Goal: Task Accomplishment & Management: Manage account settings

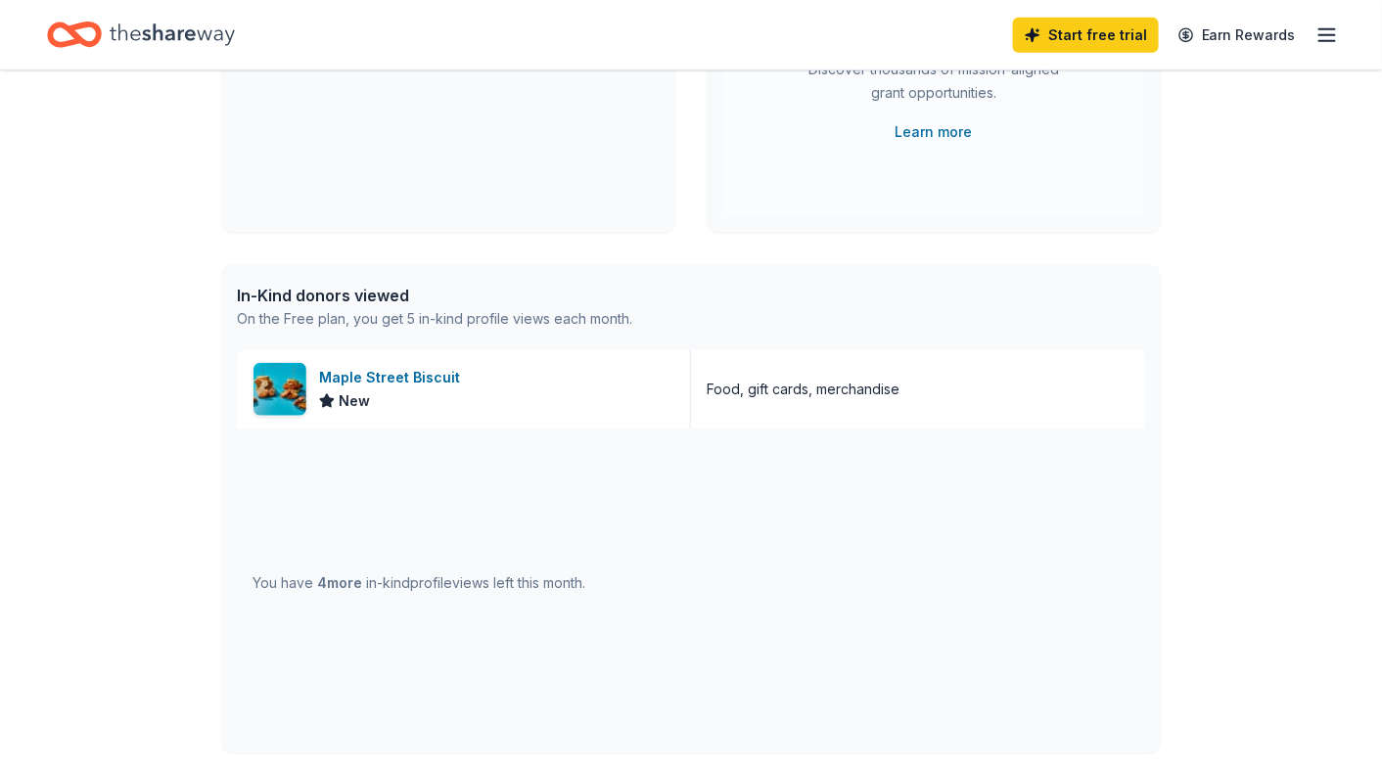
scroll to position [294, 0]
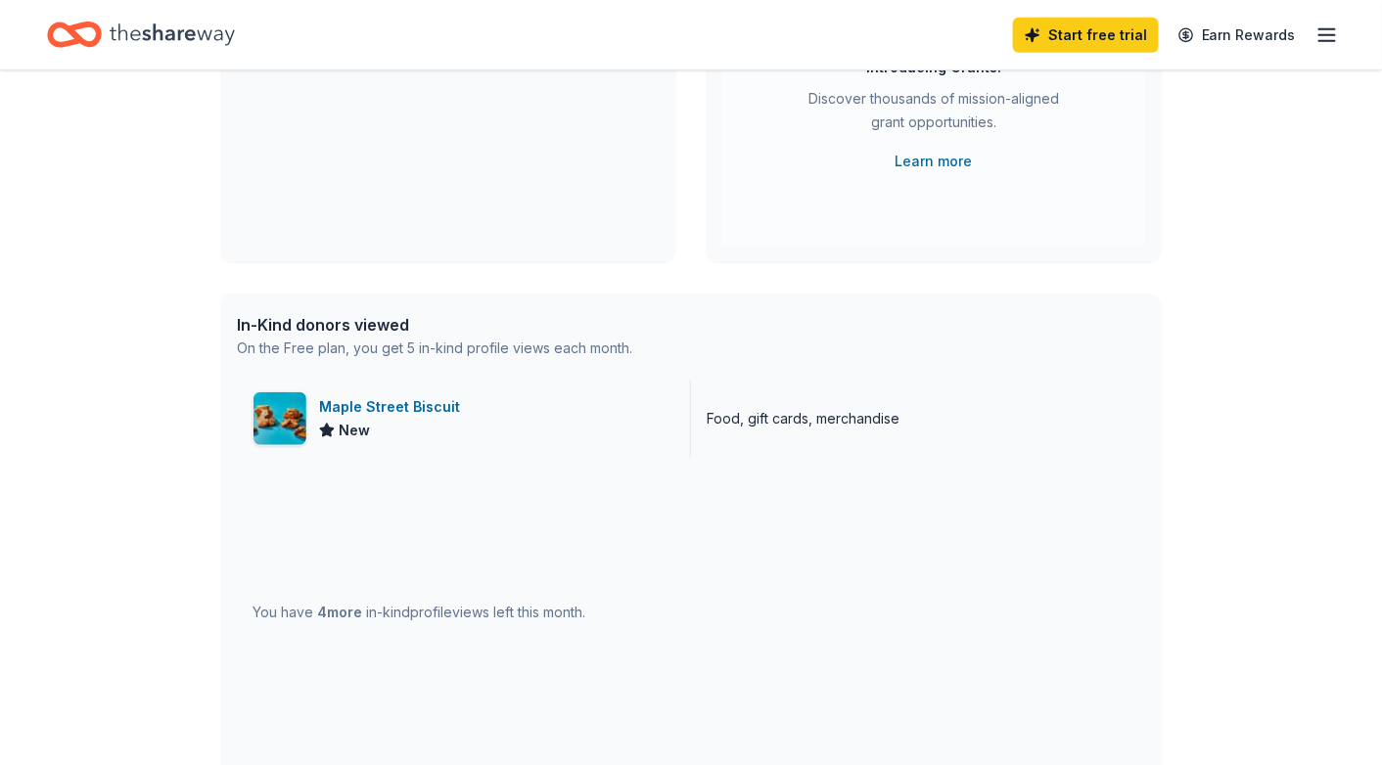
click at [409, 407] on div "Maple Street Biscuit" at bounding box center [393, 406] width 149 height 23
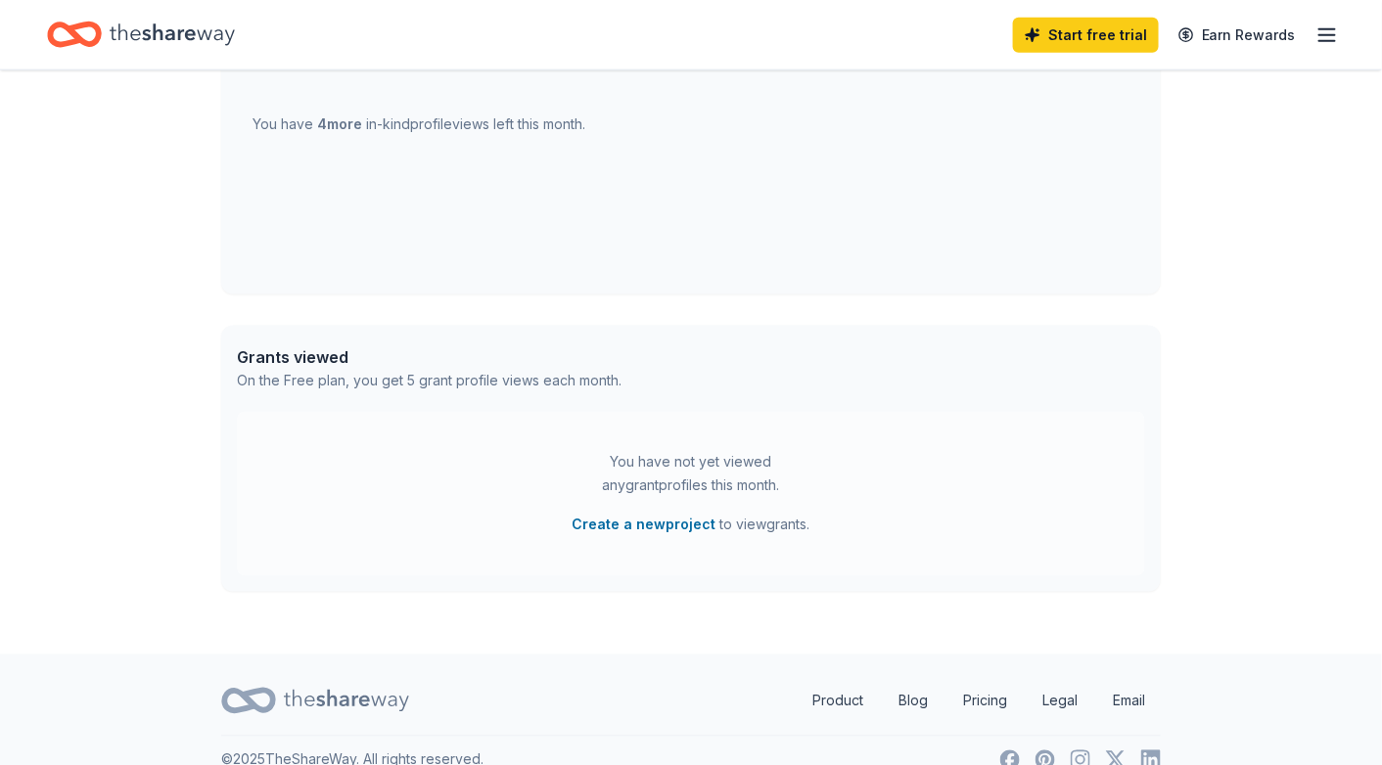
scroll to position [811, 0]
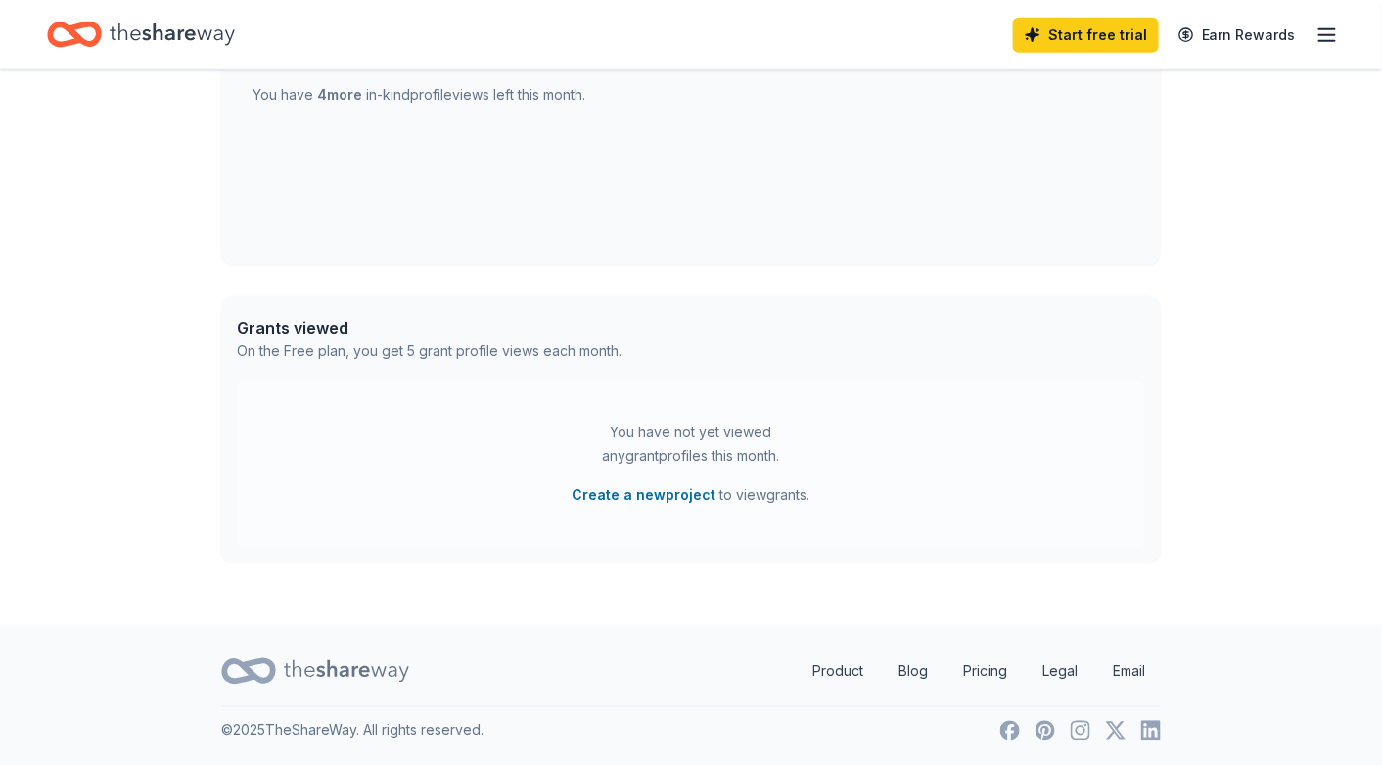
click at [87, 35] on icon "Home" at bounding box center [74, 35] width 55 height 46
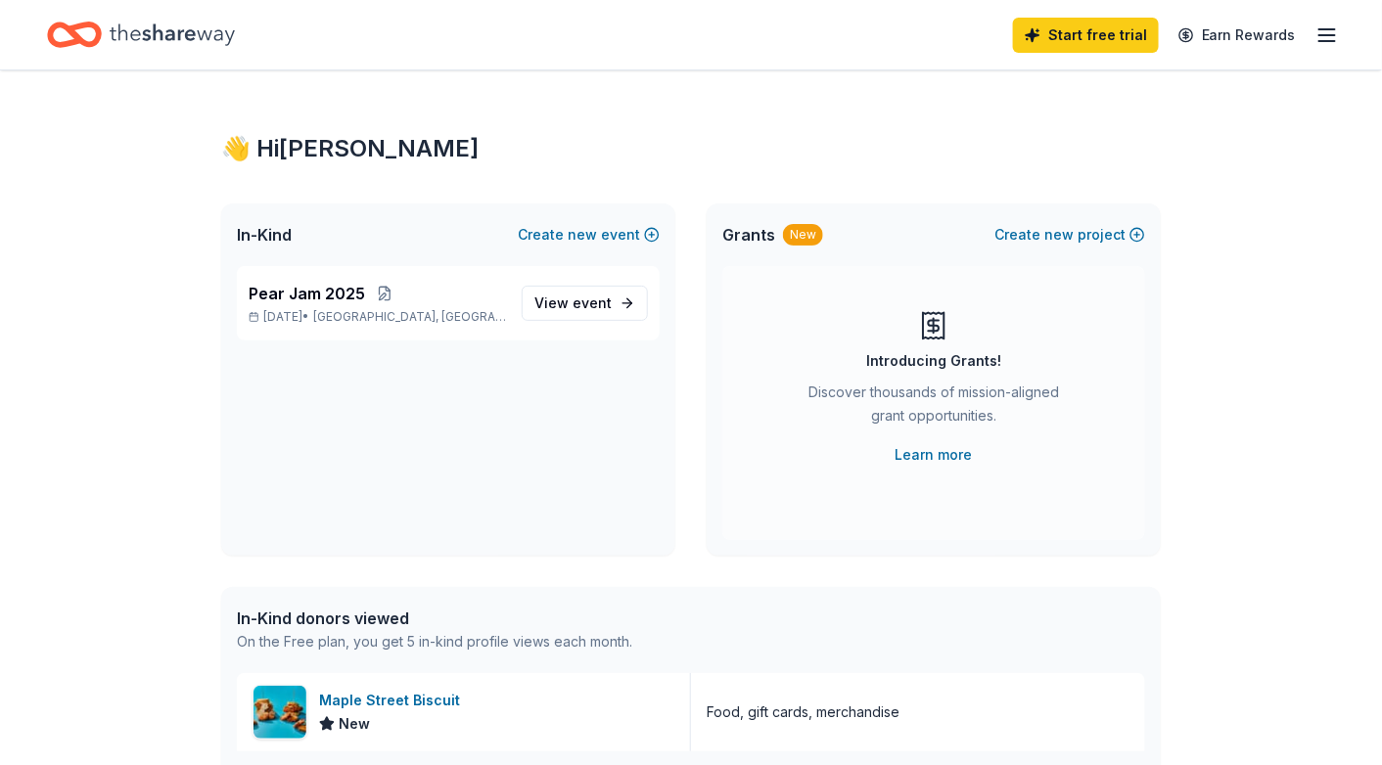
scroll to position [391, 0]
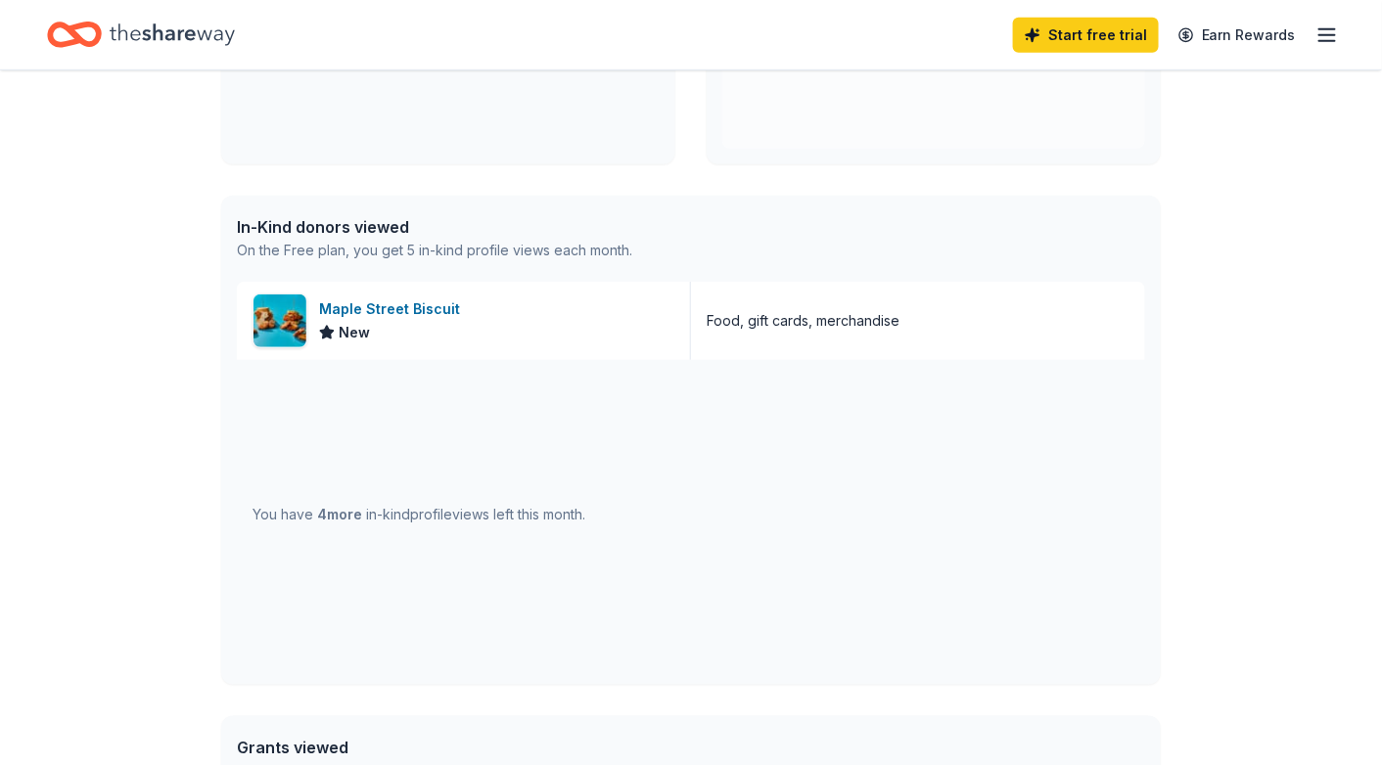
click at [304, 235] on div "In-Kind donors viewed" at bounding box center [434, 226] width 395 height 23
click at [233, 242] on div "In-Kind donors viewed On the Free plan, you get 5 in-kind profile views each mo…" at bounding box center [690, 239] width 939 height 86
click at [346, 519] on span "4 more" at bounding box center [339, 514] width 45 height 17
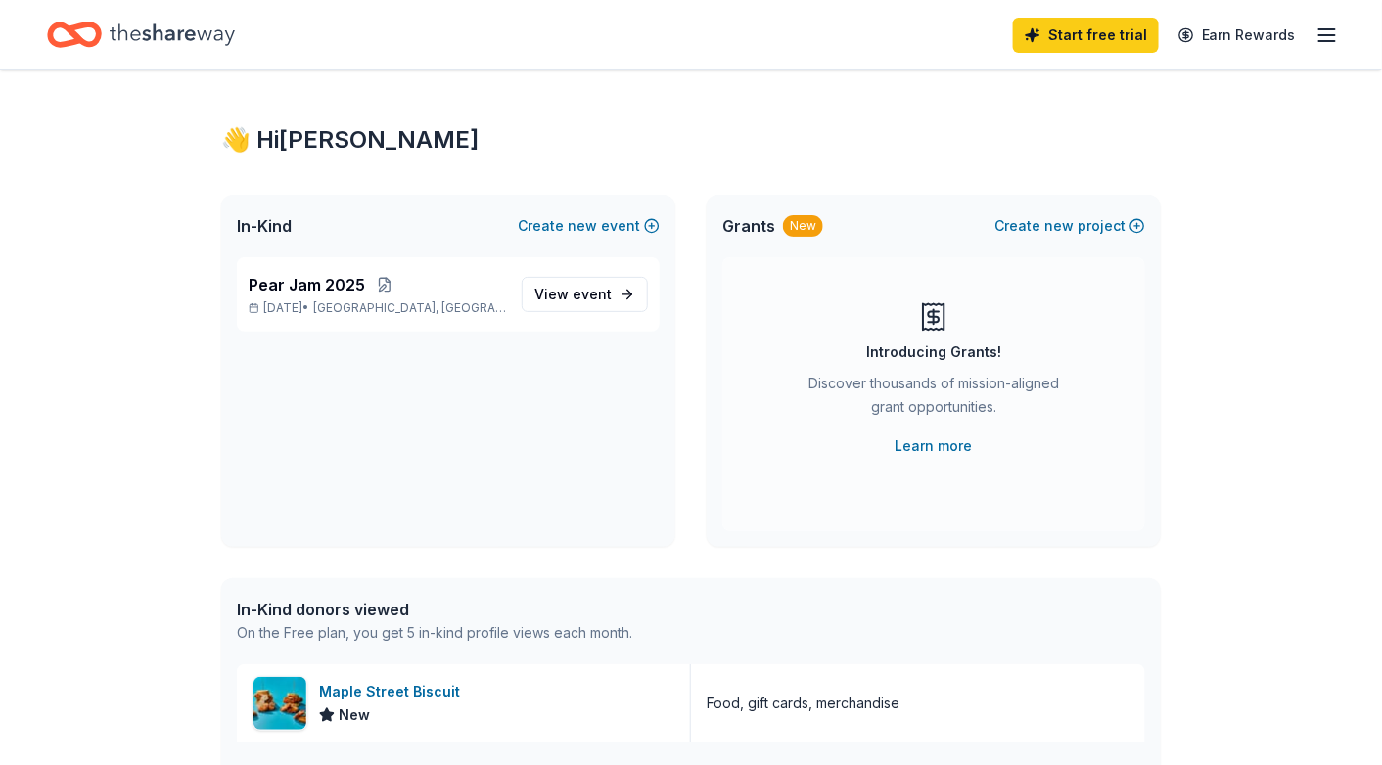
scroll to position [0, 0]
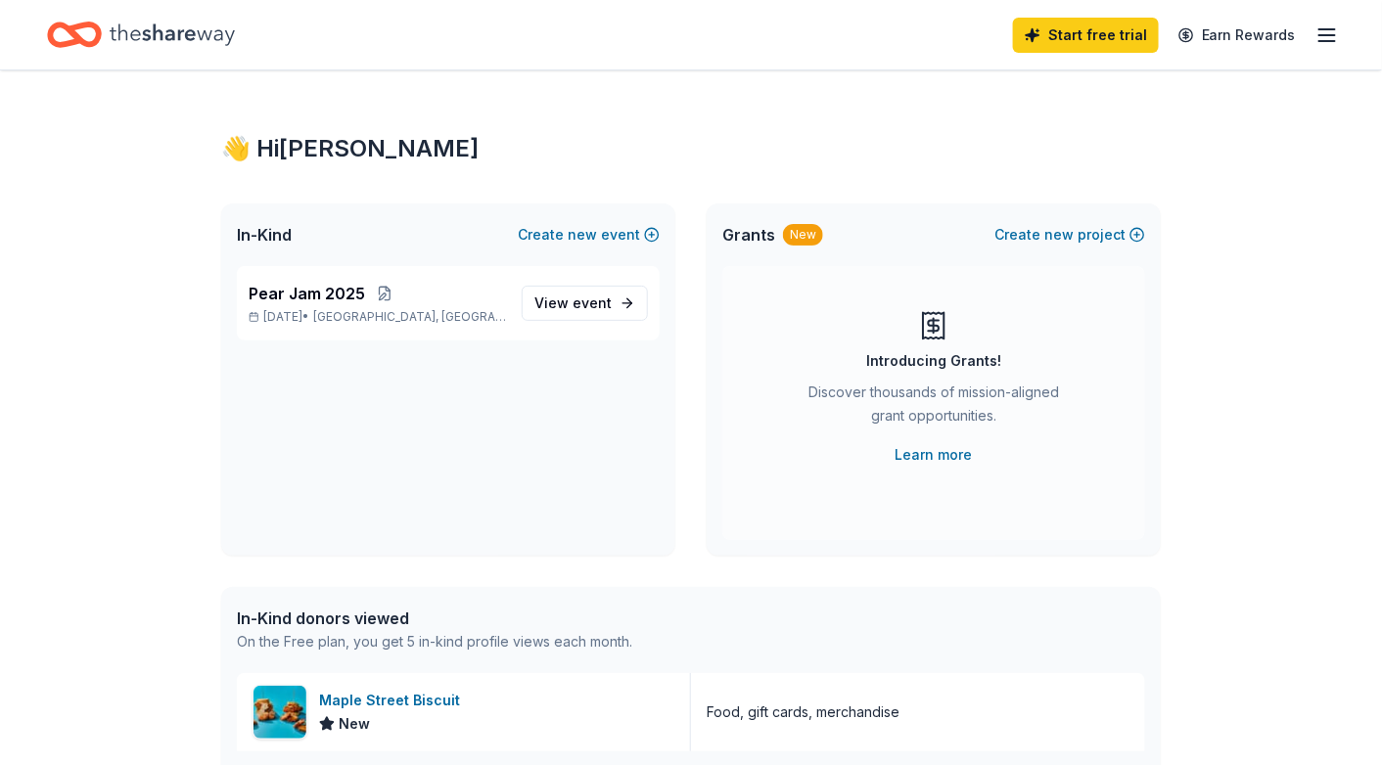
click at [1325, 39] on icon "button" at bounding box center [1326, 34] width 23 height 23
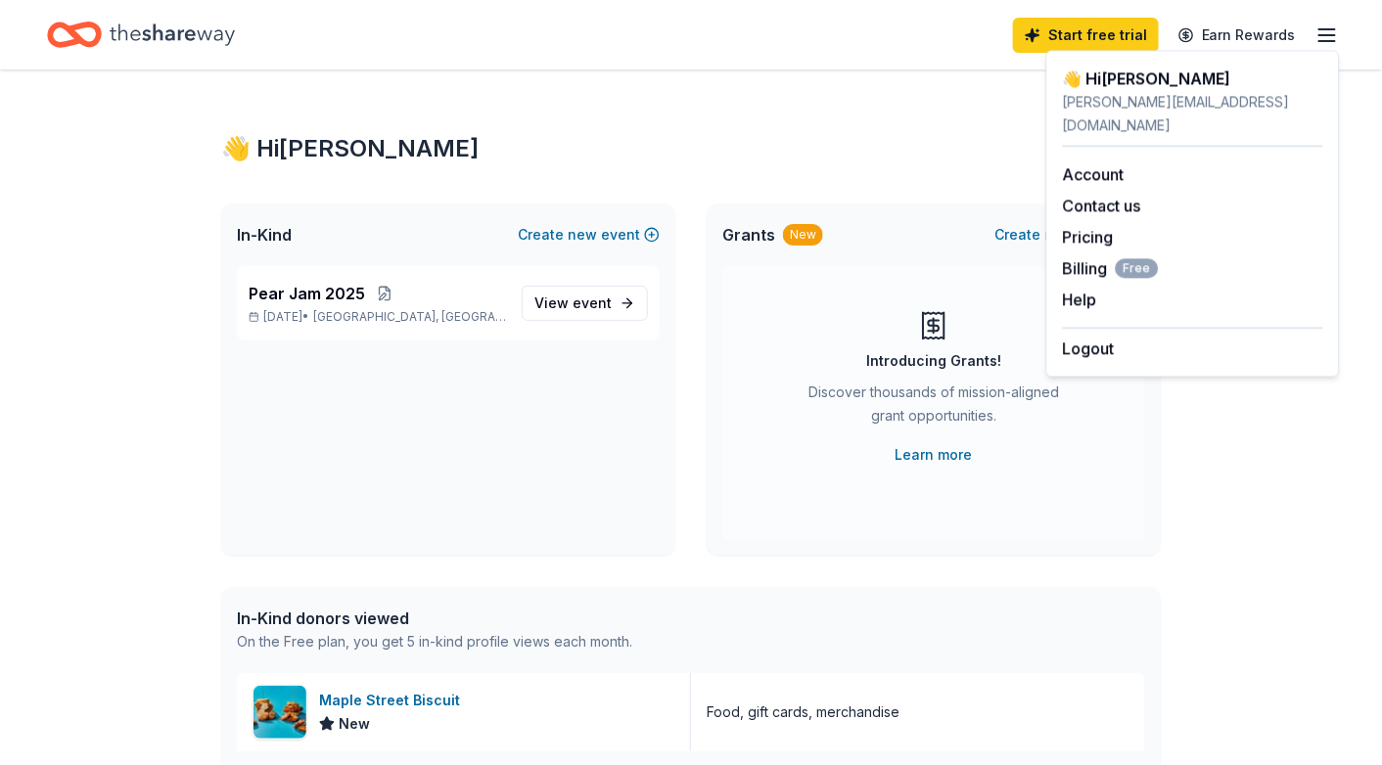
click at [87, 29] on icon "Home" at bounding box center [74, 35] width 55 height 46
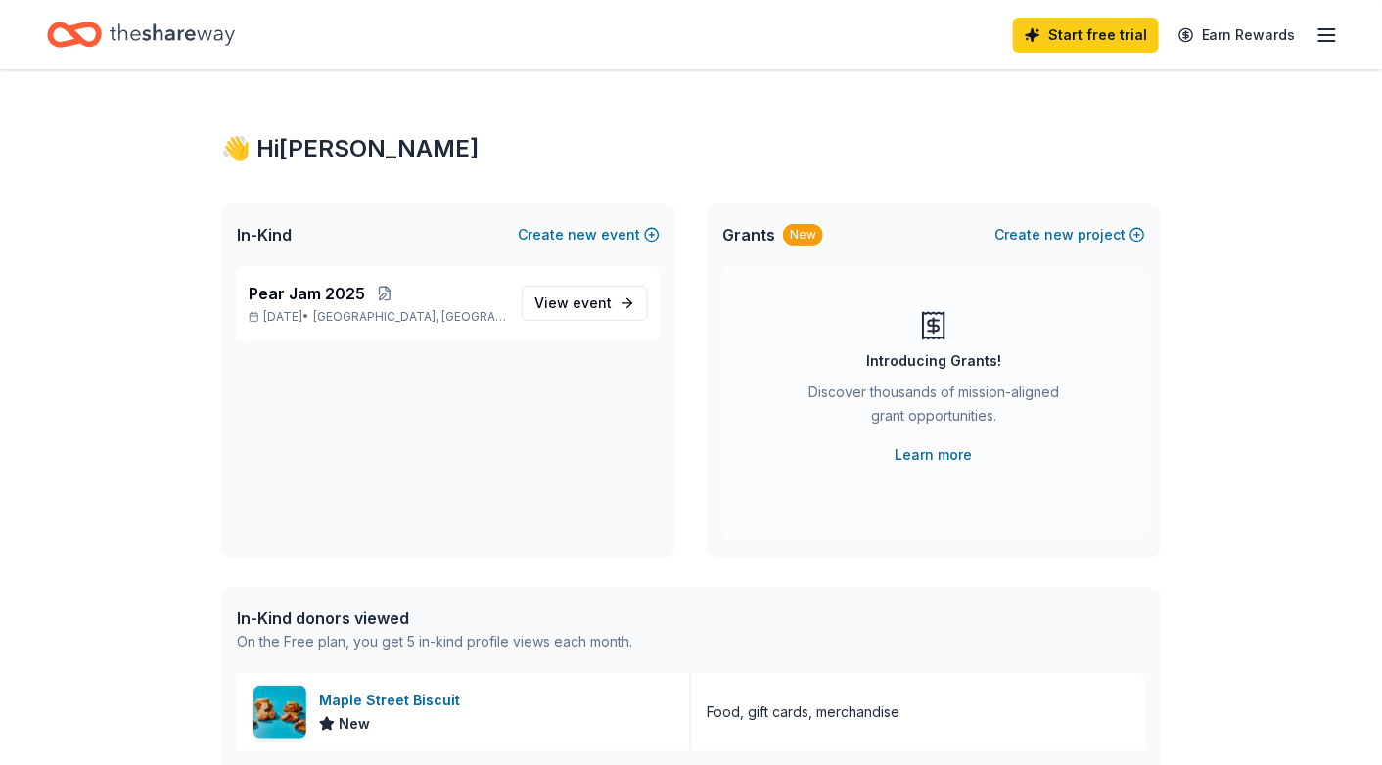
click at [213, 34] on icon "Home" at bounding box center [172, 35] width 125 height 40
click at [1332, 41] on line "button" at bounding box center [1327, 41] width 16 height 0
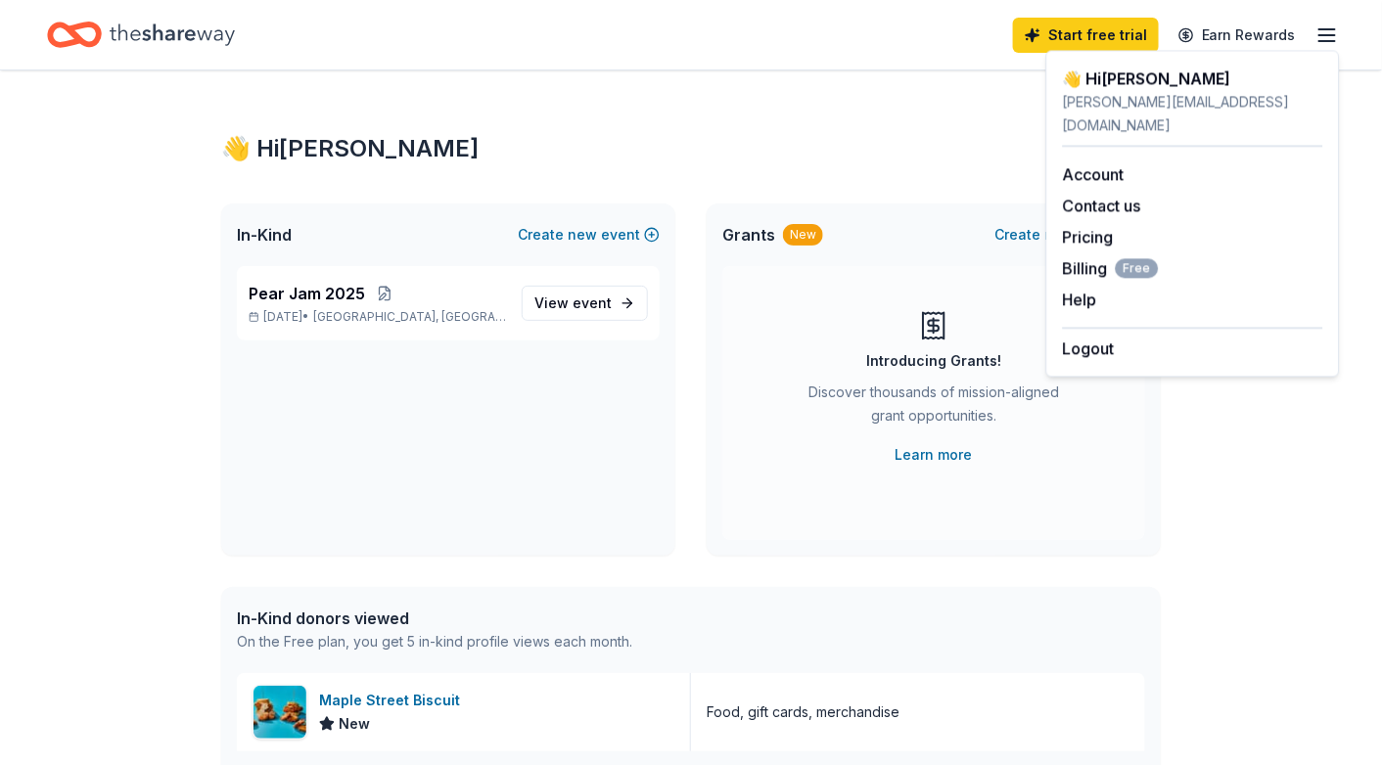
click at [1354, 518] on div "👋 Hi [PERSON_NAME] In-Kind Create new event Pear Jam [DATE], 2025 • [GEOGRAPHIC…" at bounding box center [691, 753] width 1382 height 1366
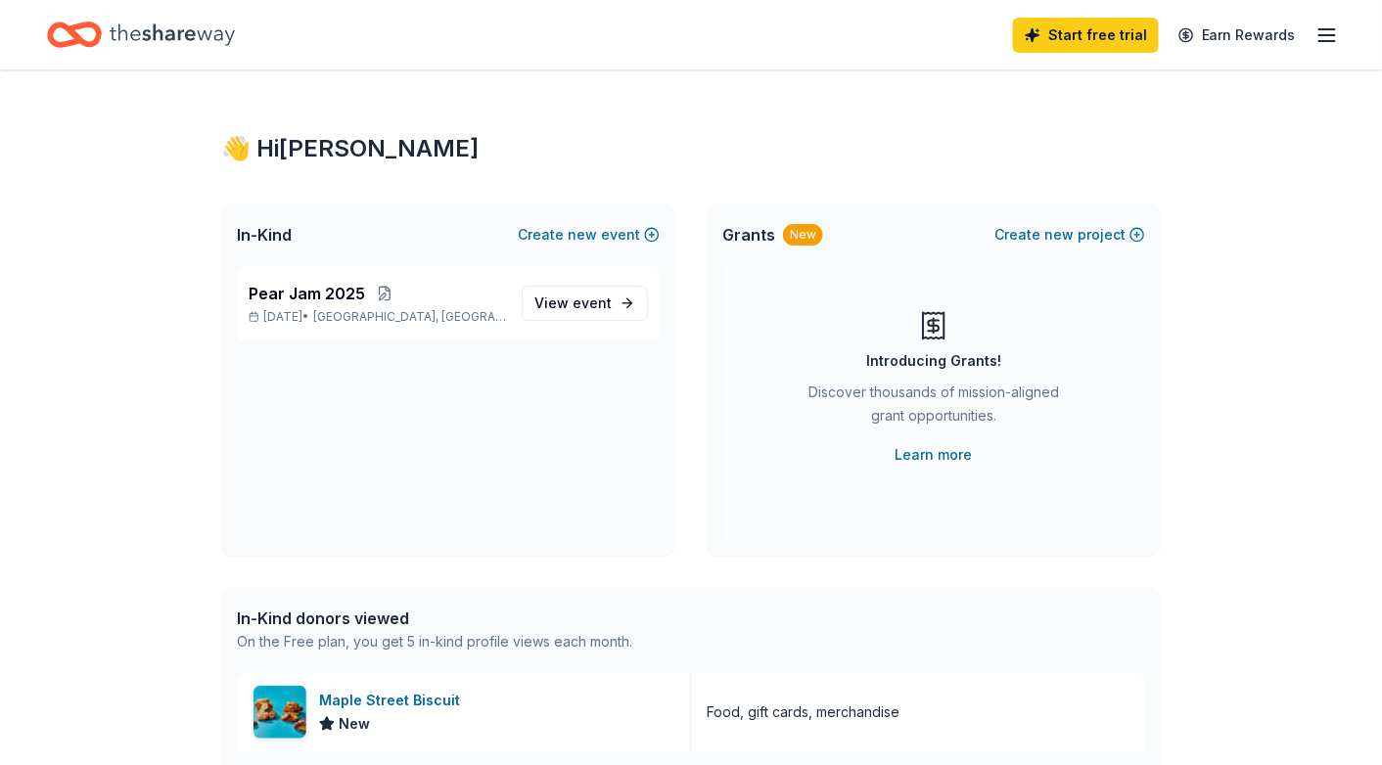
click at [277, 614] on div "In-Kind donors viewed" at bounding box center [434, 618] width 395 height 23
click at [360, 673] on div "Maple Street Biscuit New" at bounding box center [464, 712] width 454 height 78
click at [1333, 32] on icon "button" at bounding box center [1326, 34] width 23 height 23
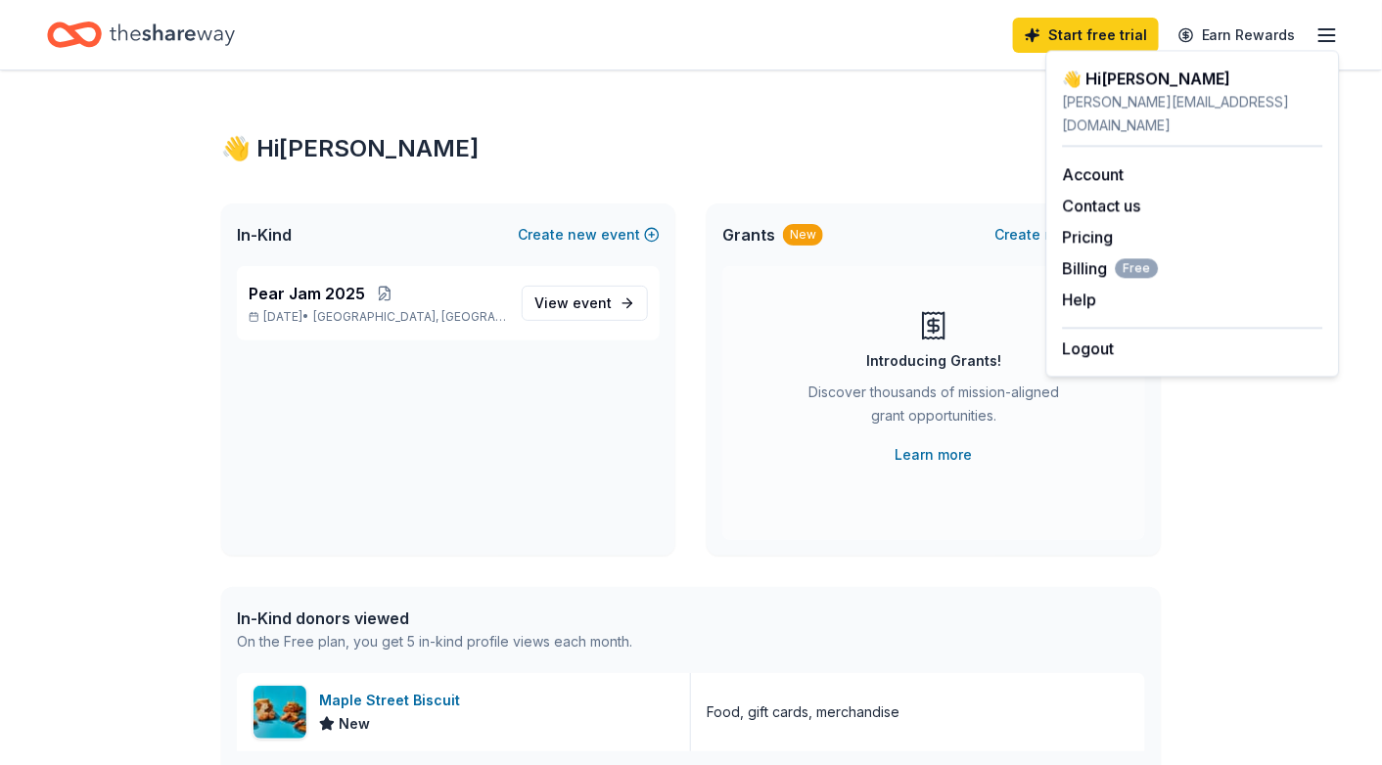
click at [1112, 147] on div "Account Contact us Pricing Billing Free Help Earn rewards" at bounding box center [1193, 237] width 260 height 180
click at [1110, 164] on link "Account" at bounding box center [1094, 174] width 62 height 20
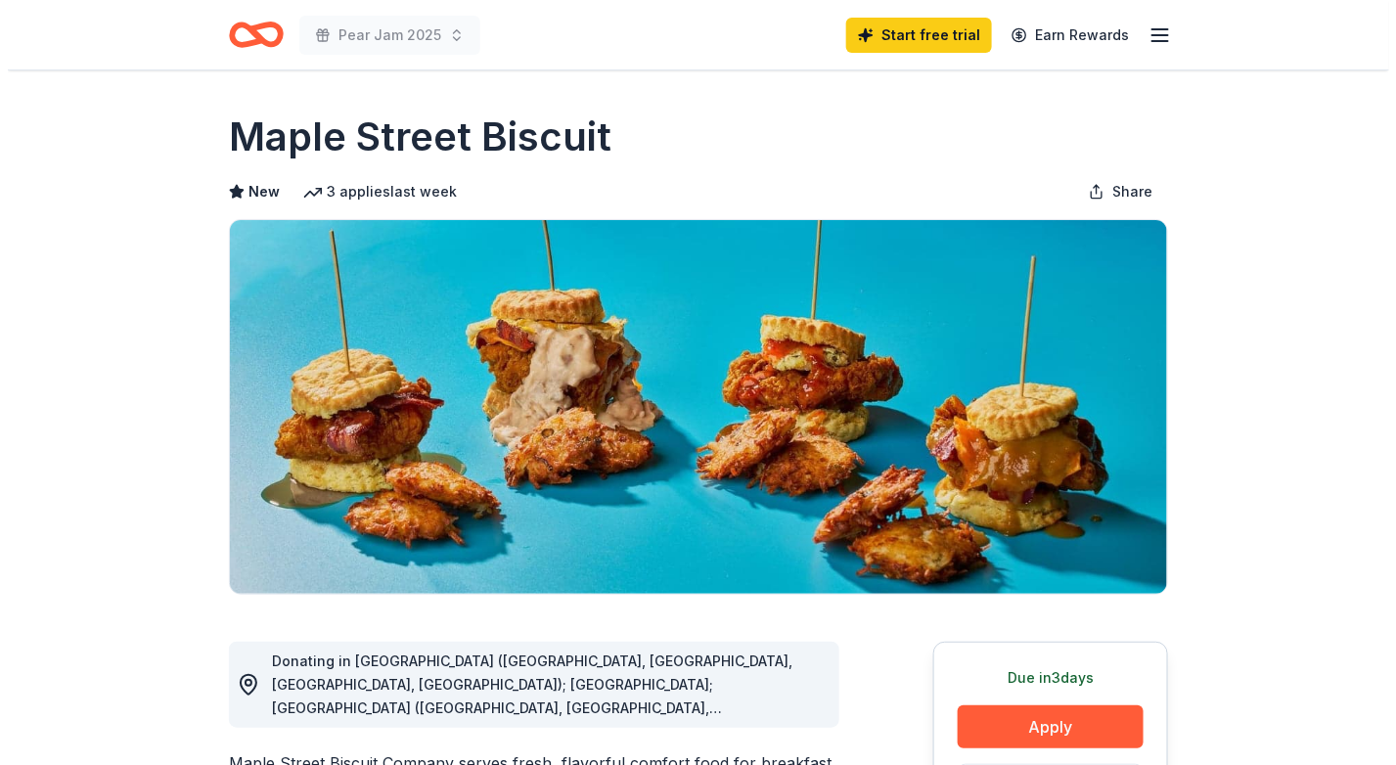
scroll to position [98, 0]
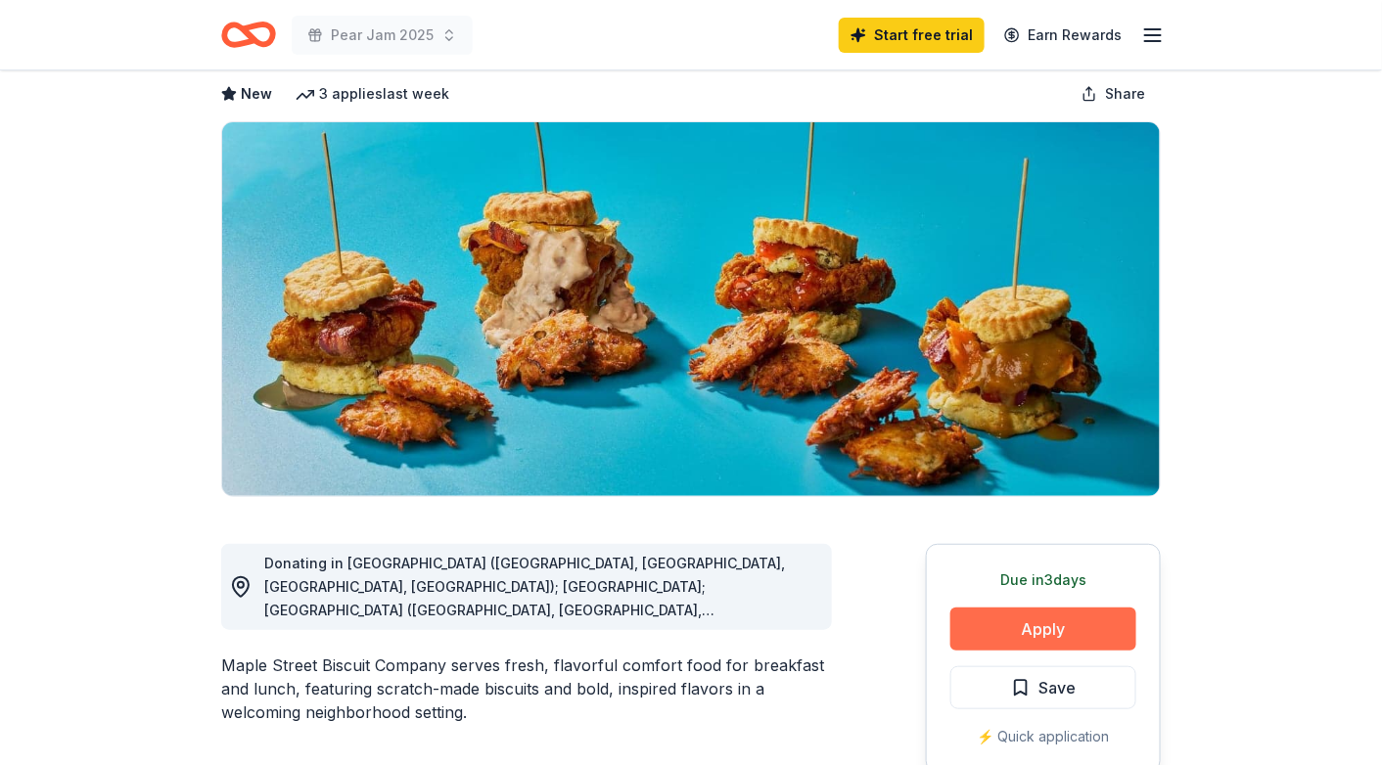
click at [1036, 620] on button "Apply" at bounding box center [1043, 629] width 186 height 43
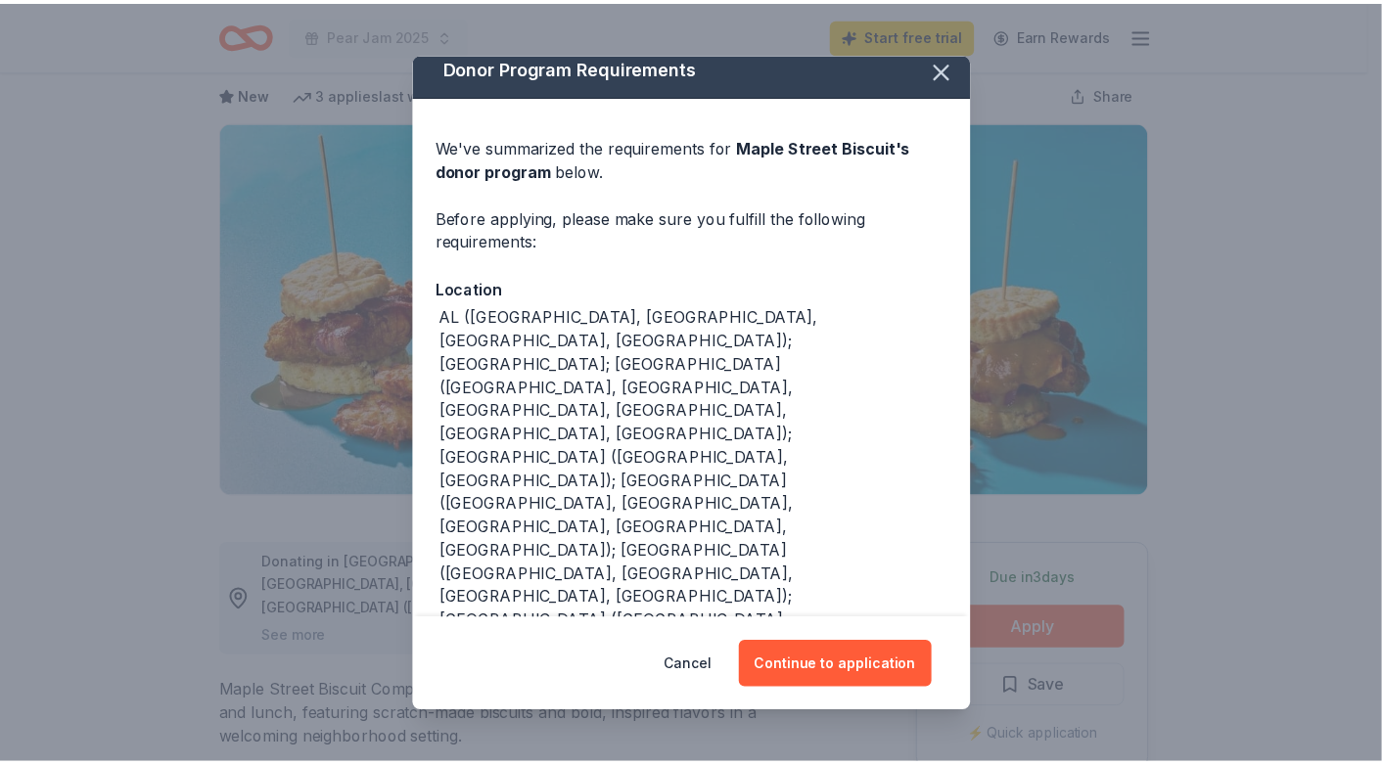
scroll to position [17, 0]
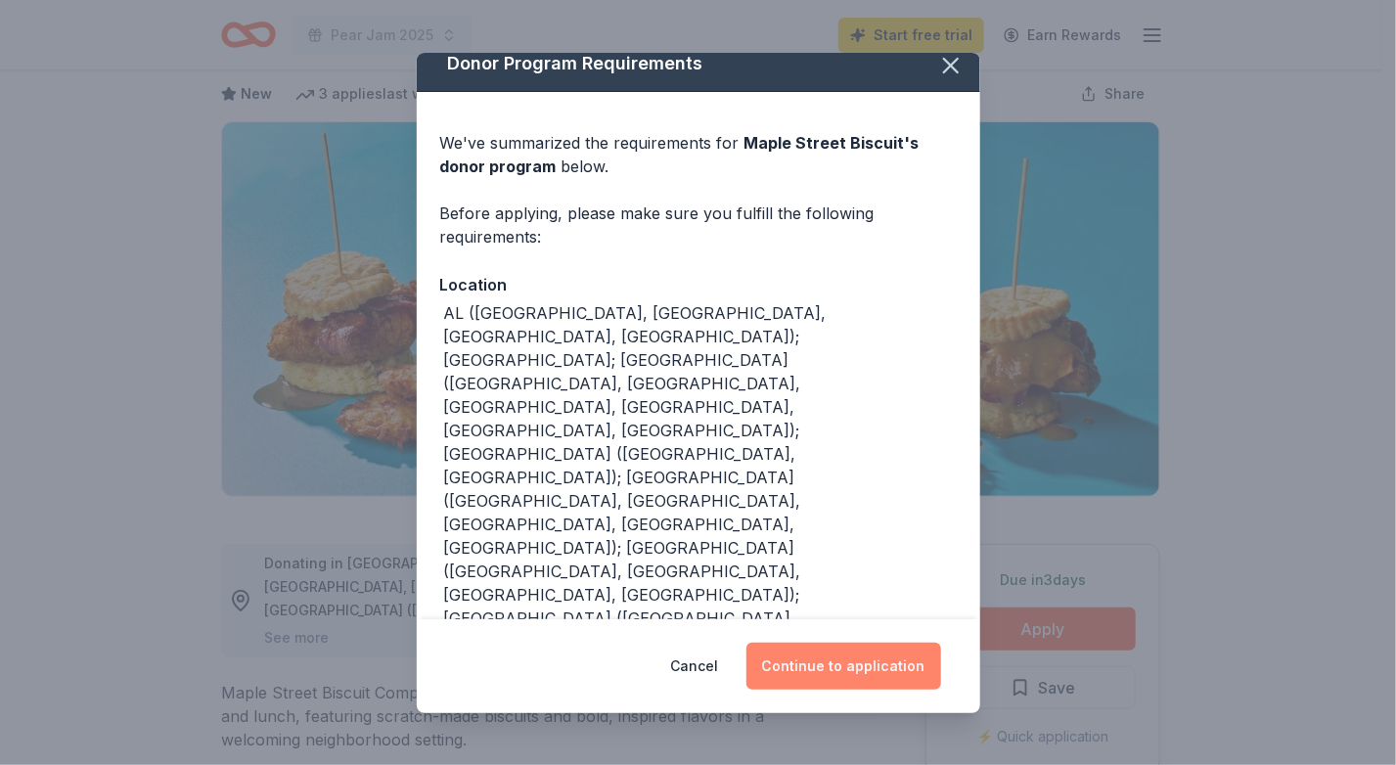
click at [829, 669] on button "Continue to application" at bounding box center [844, 666] width 195 height 47
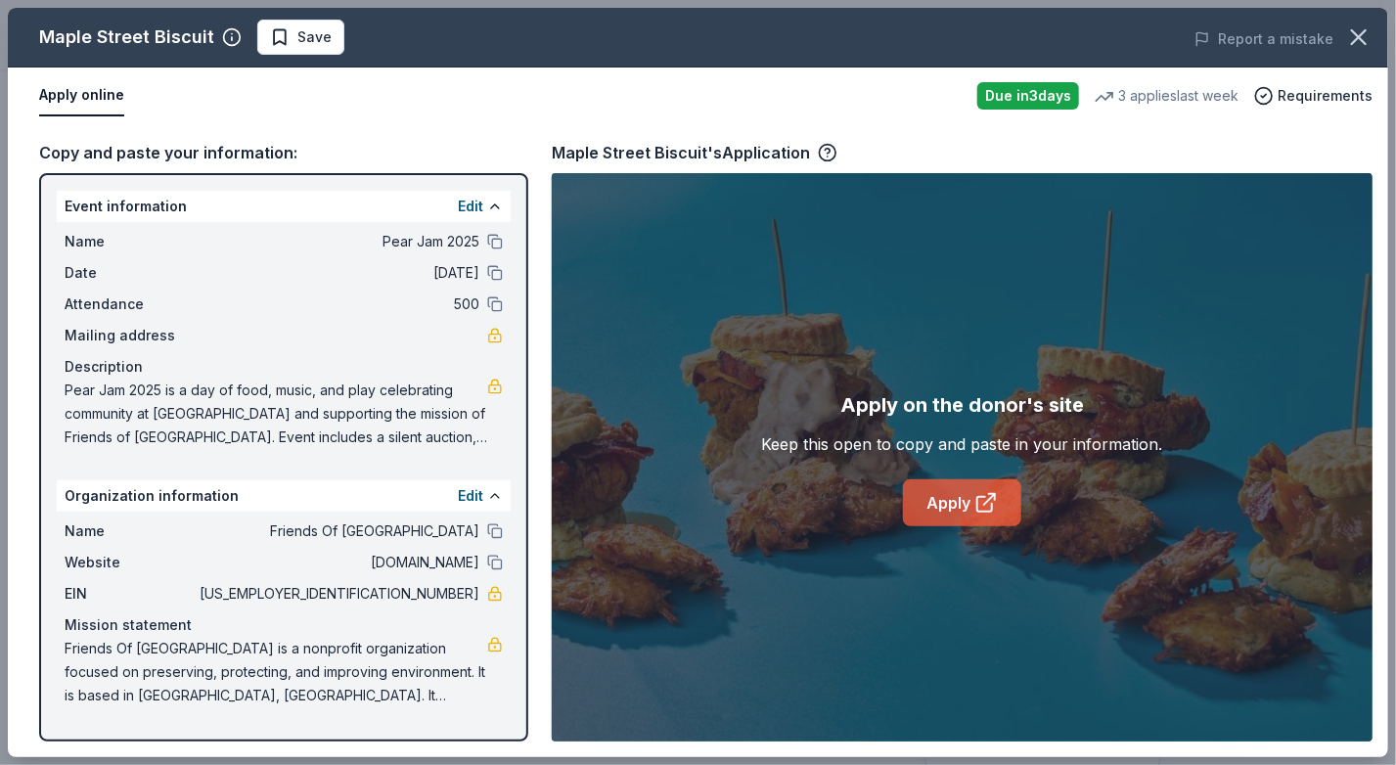
click at [957, 515] on link "Apply" at bounding box center [962, 502] width 118 height 47
click at [1363, 43] on icon "button" at bounding box center [1358, 36] width 27 height 27
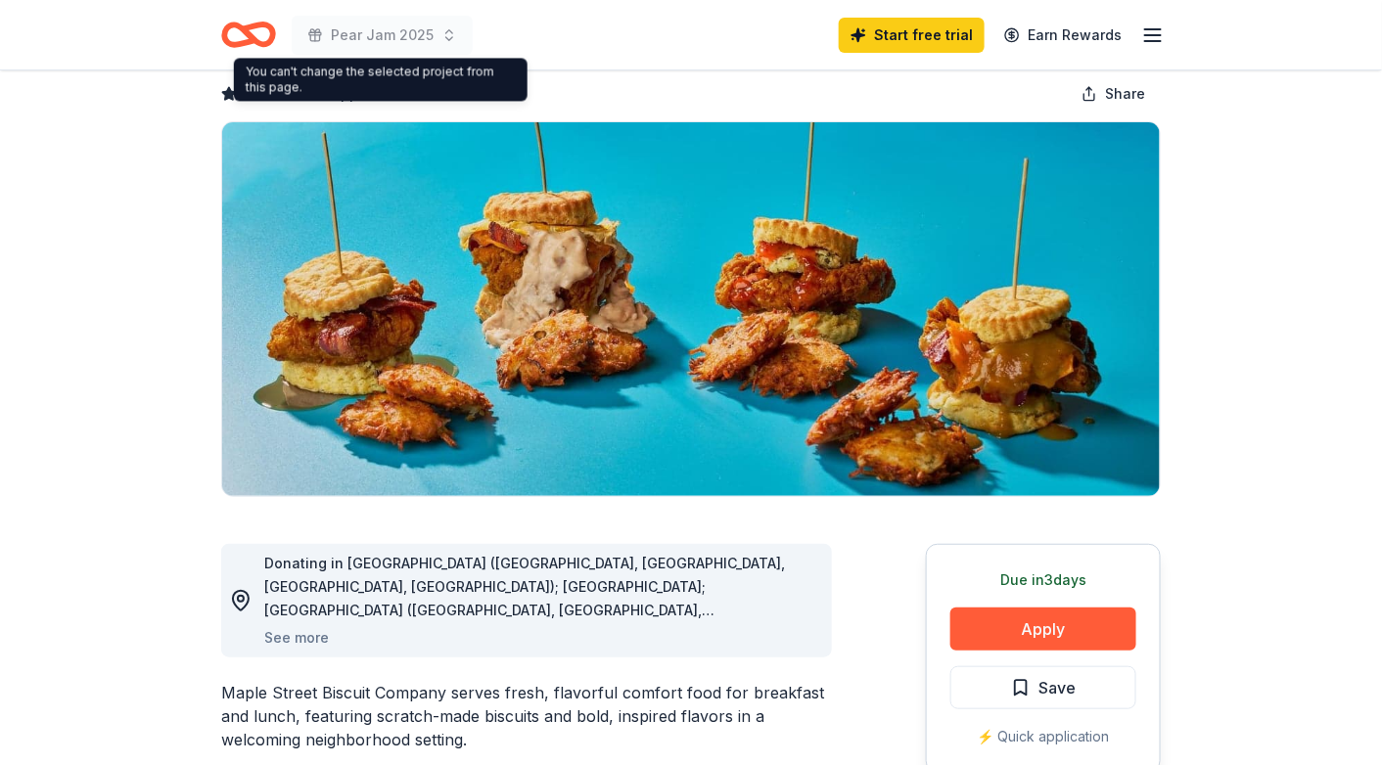
drag, startPoint x: 283, startPoint y: 33, endPoint x: 322, endPoint y: 32, distance: 39.1
click at [283, 33] on div "Pear Jam 2025" at bounding box center [346, 35] width 251 height 46
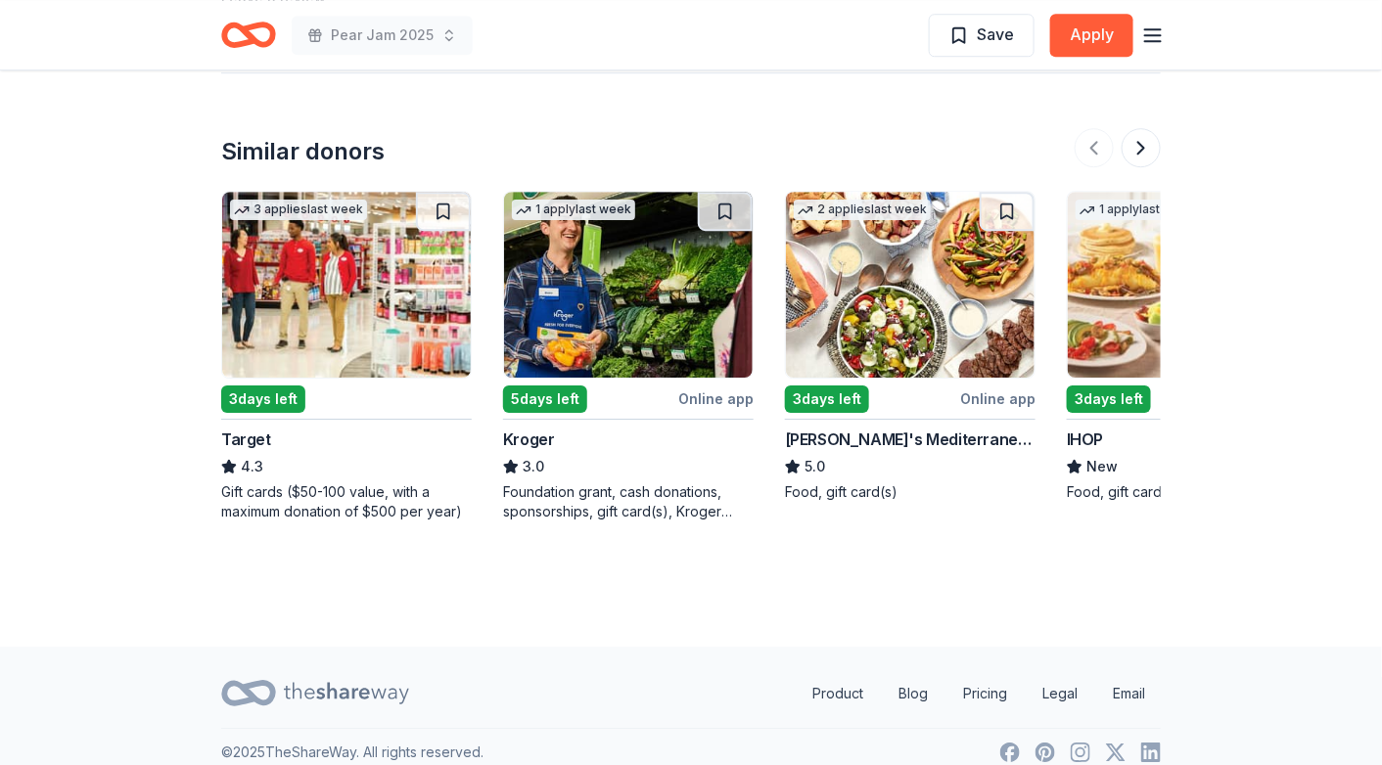
scroll to position [1829, 0]
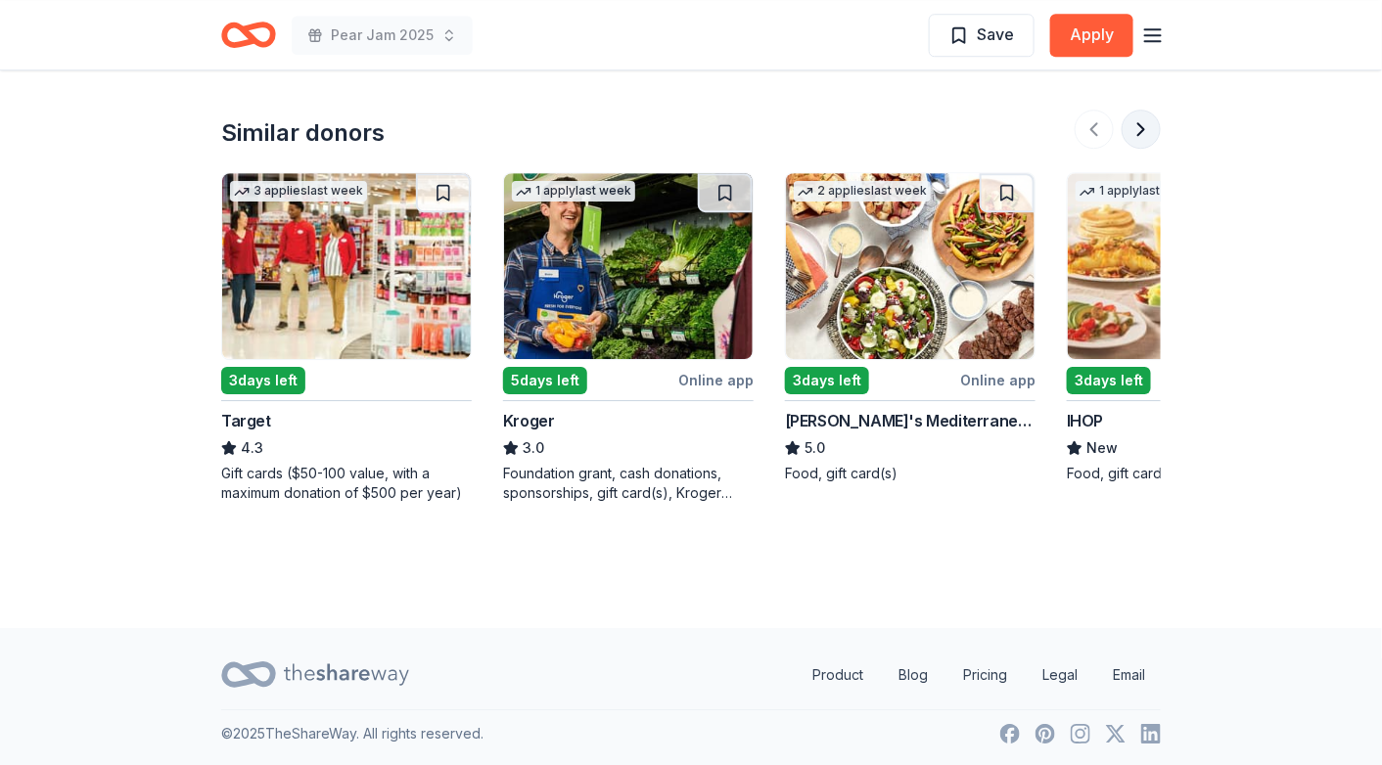
click at [1143, 124] on button at bounding box center [1140, 129] width 39 height 39
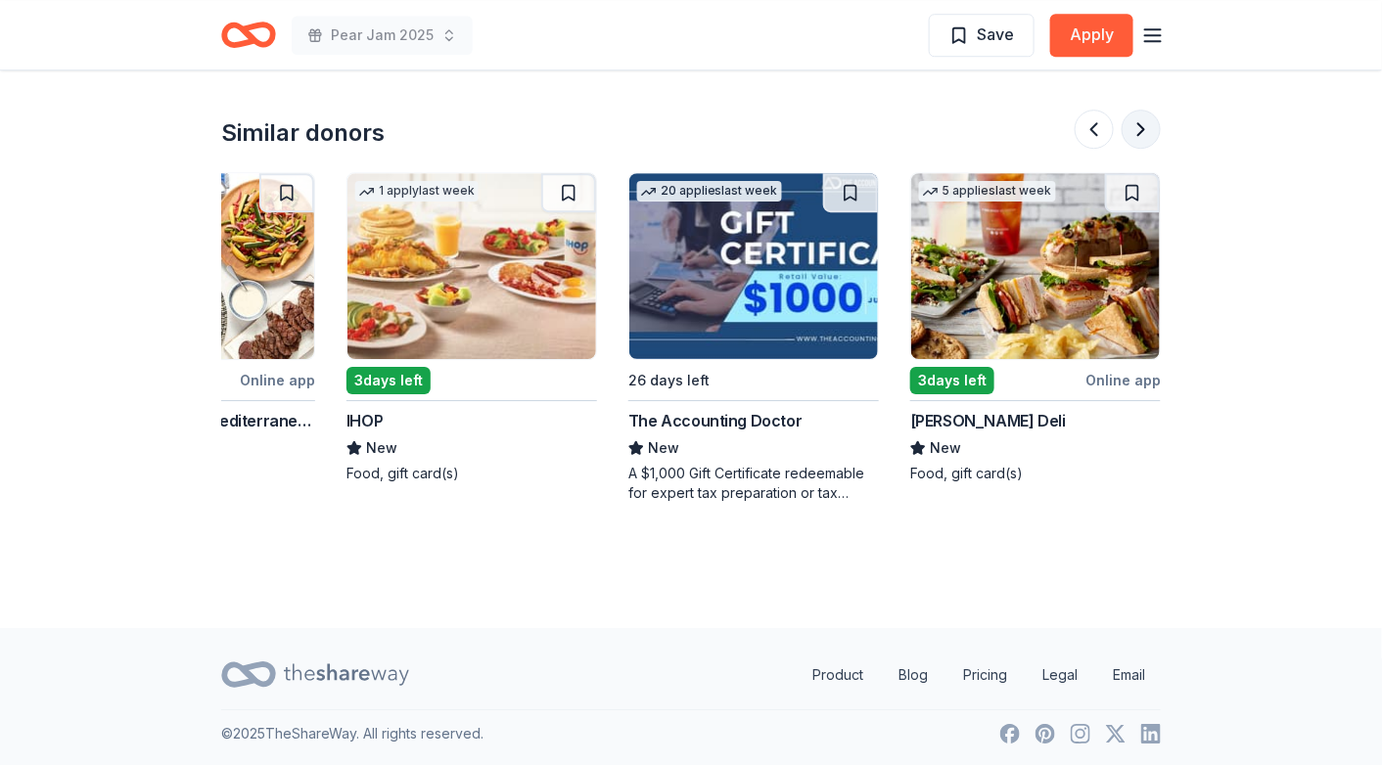
scroll to position [0, 845]
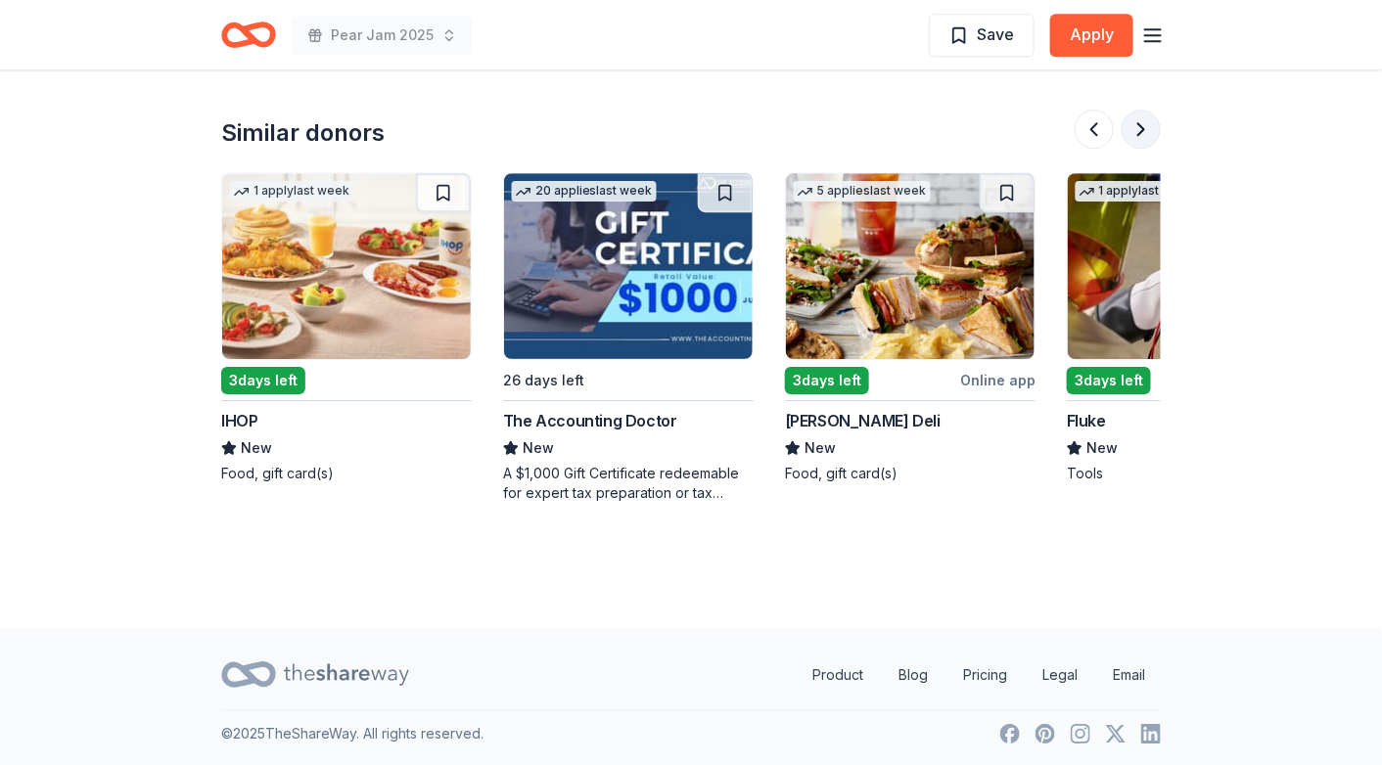
click at [1137, 127] on button at bounding box center [1140, 129] width 39 height 39
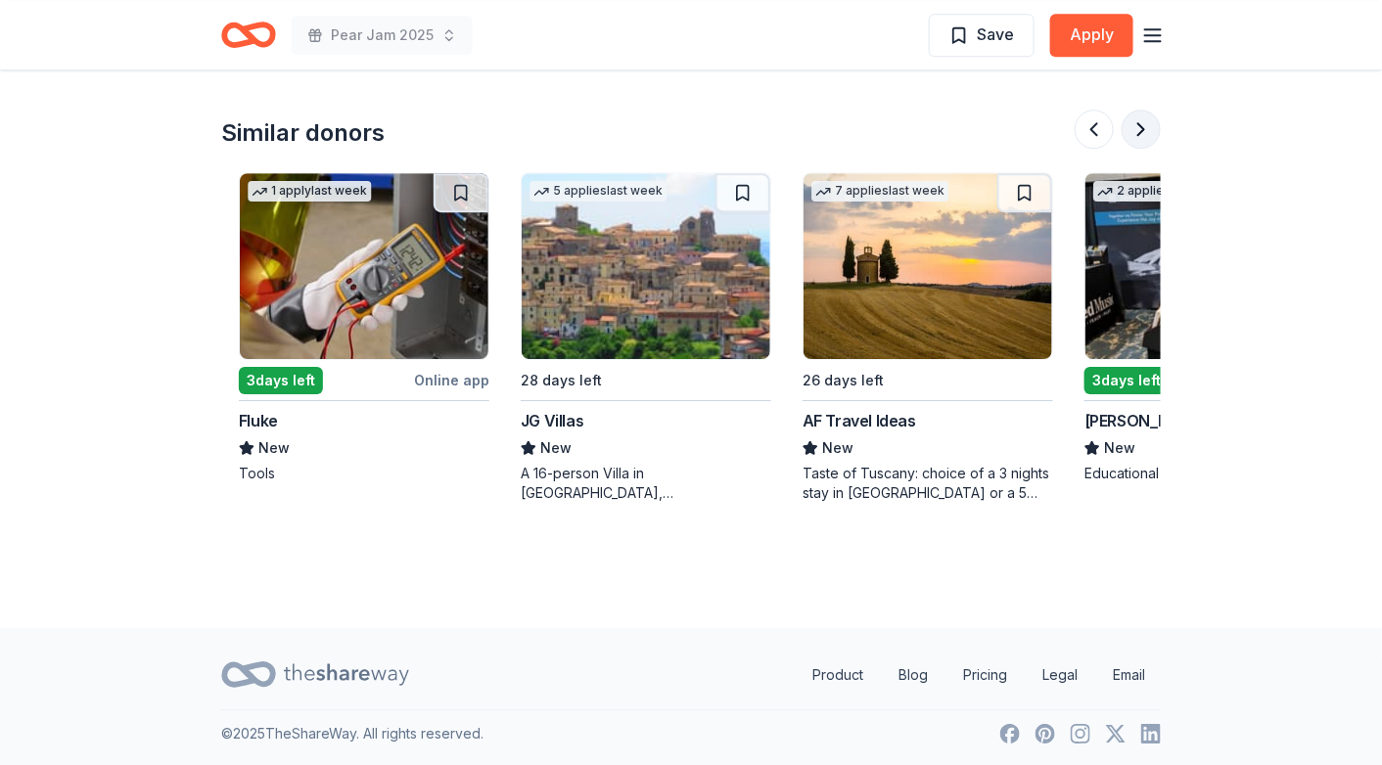
scroll to position [0, 1691]
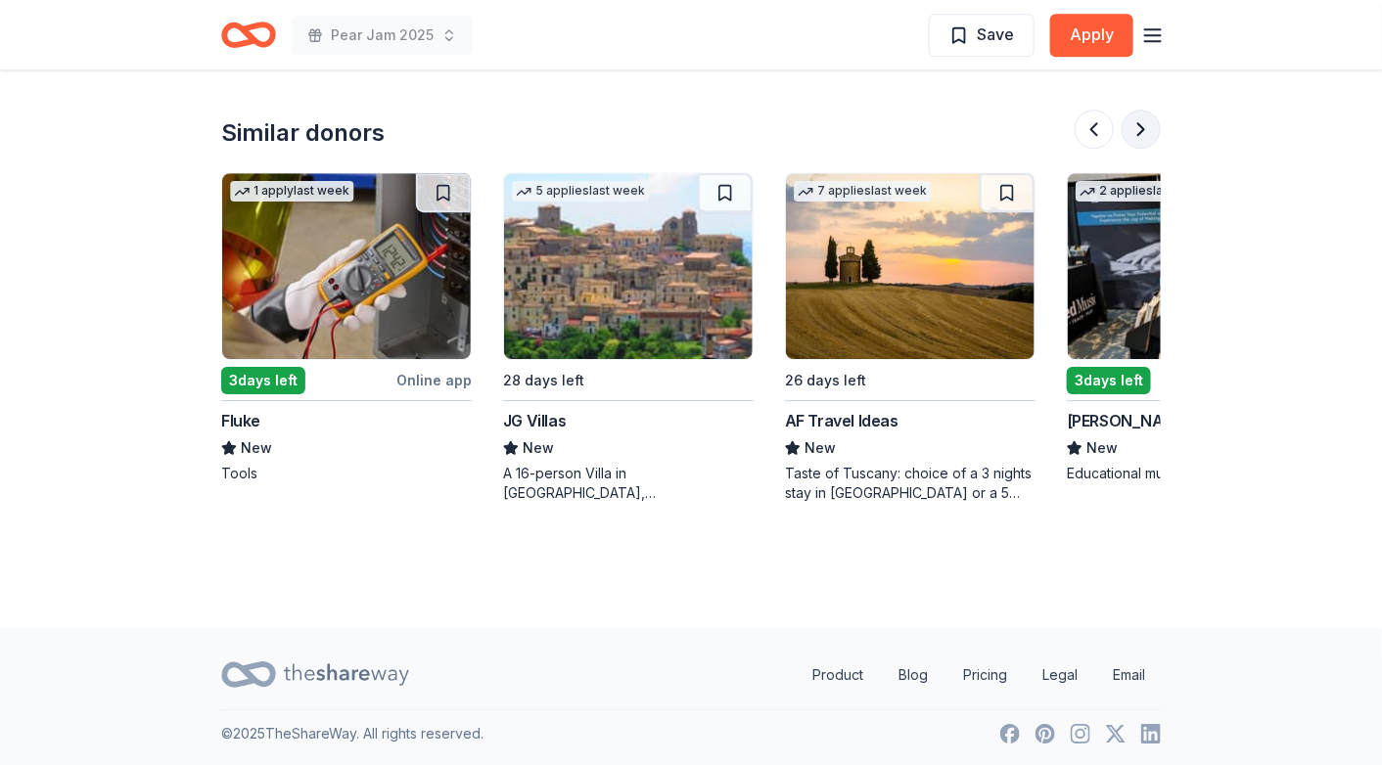
click at [1137, 127] on button at bounding box center [1140, 129] width 39 height 39
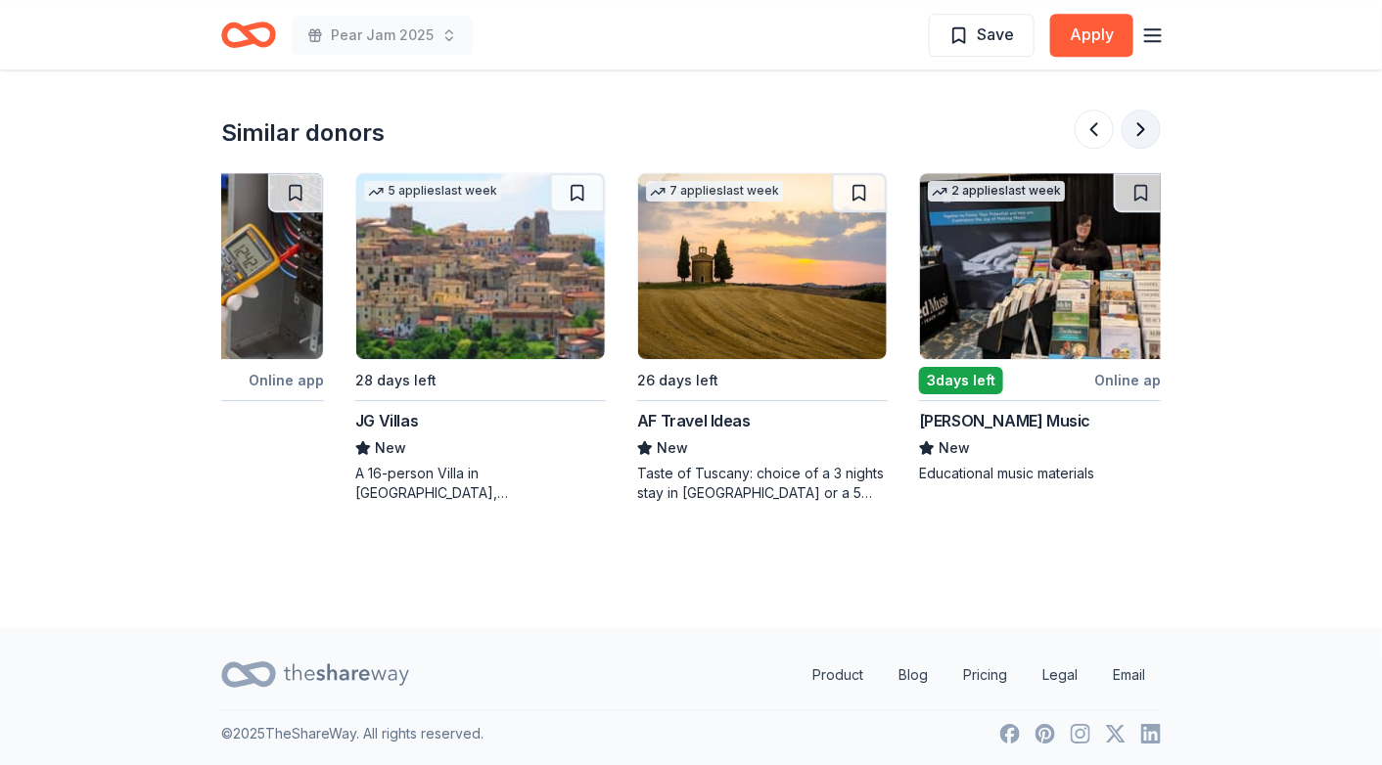
scroll to position [0, 1847]
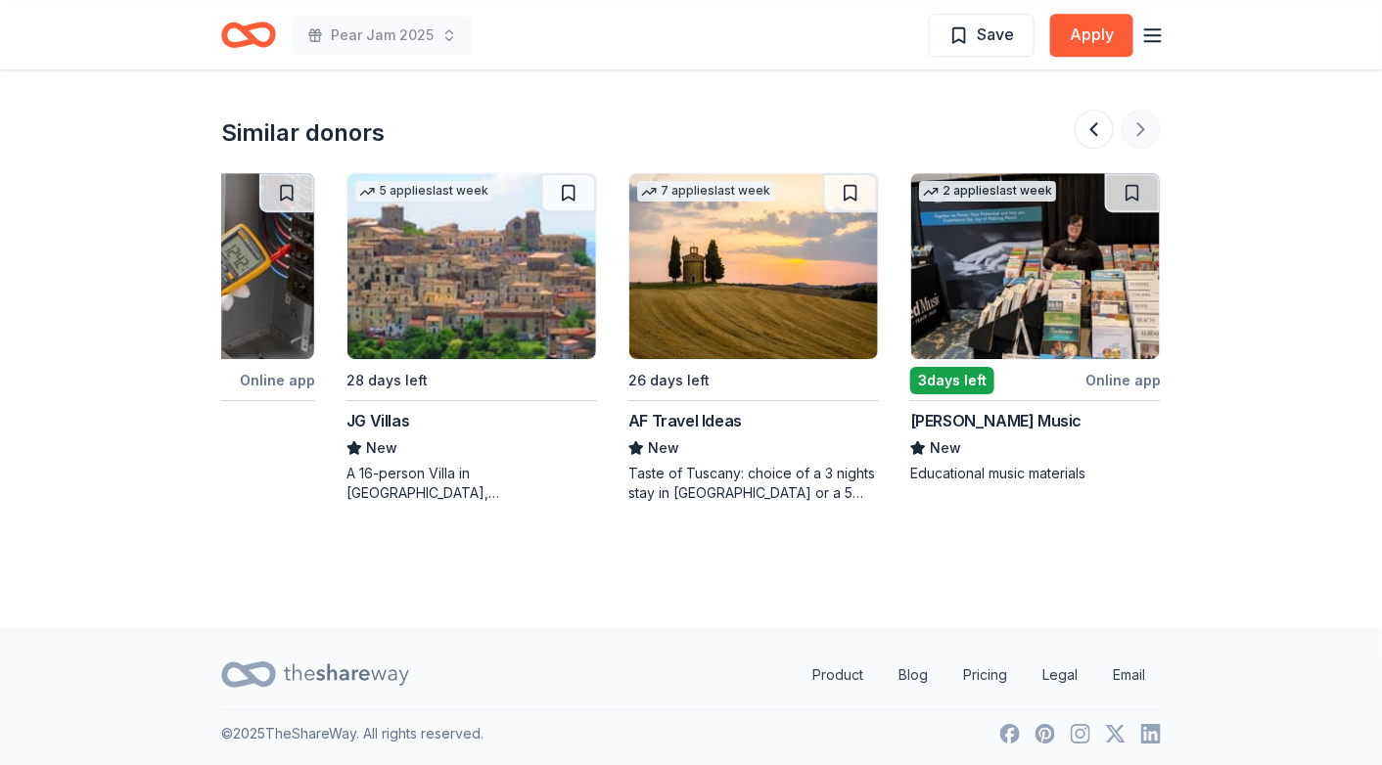
click at [1137, 127] on div at bounding box center [1117, 129] width 86 height 39
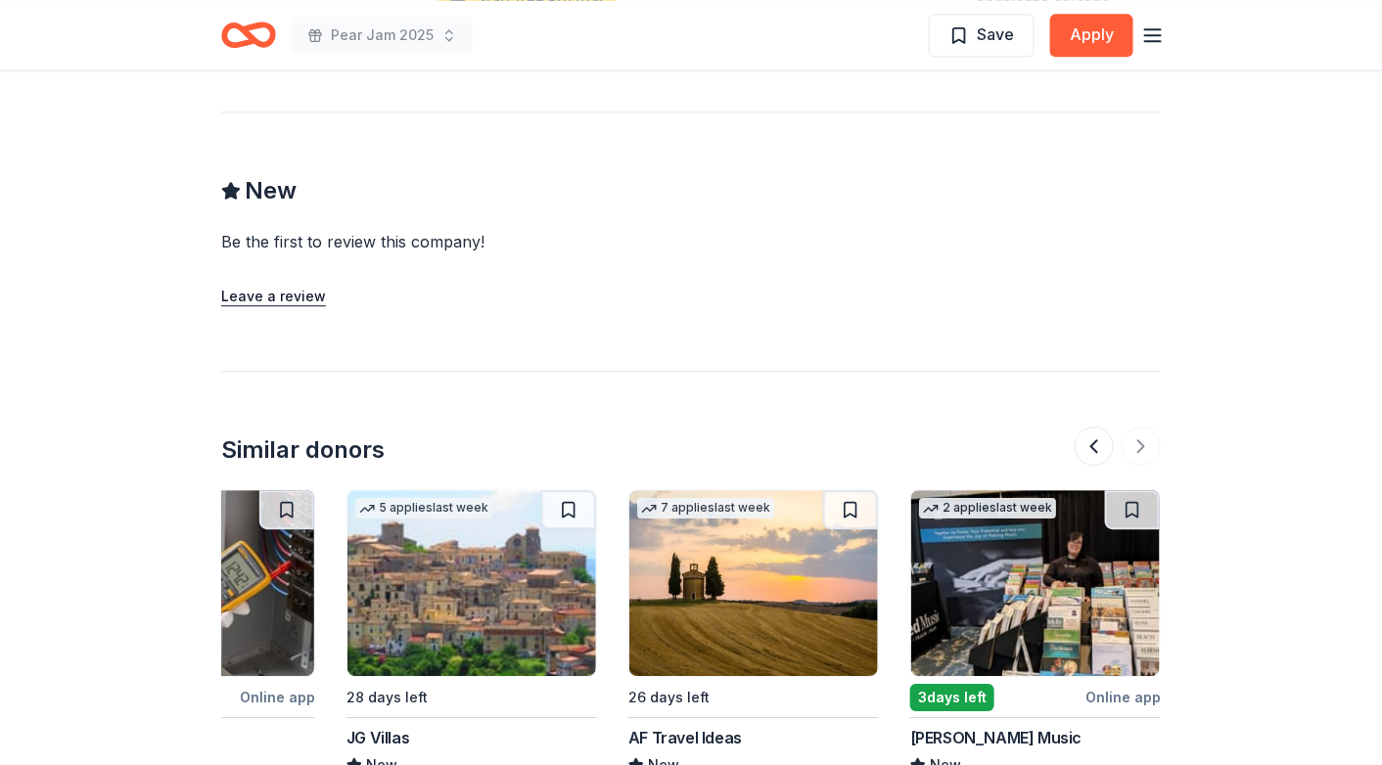
scroll to position [1535, 0]
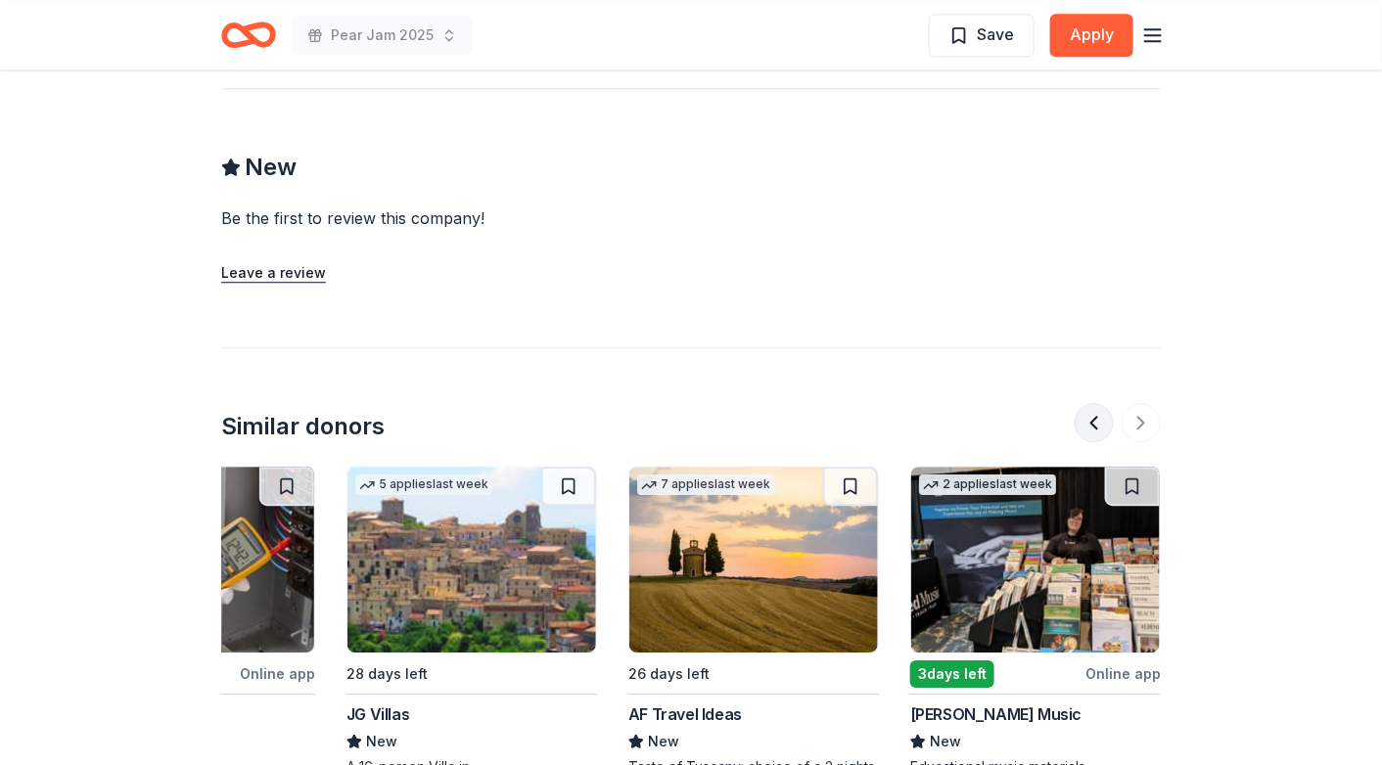
click at [1098, 412] on button at bounding box center [1093, 422] width 39 height 39
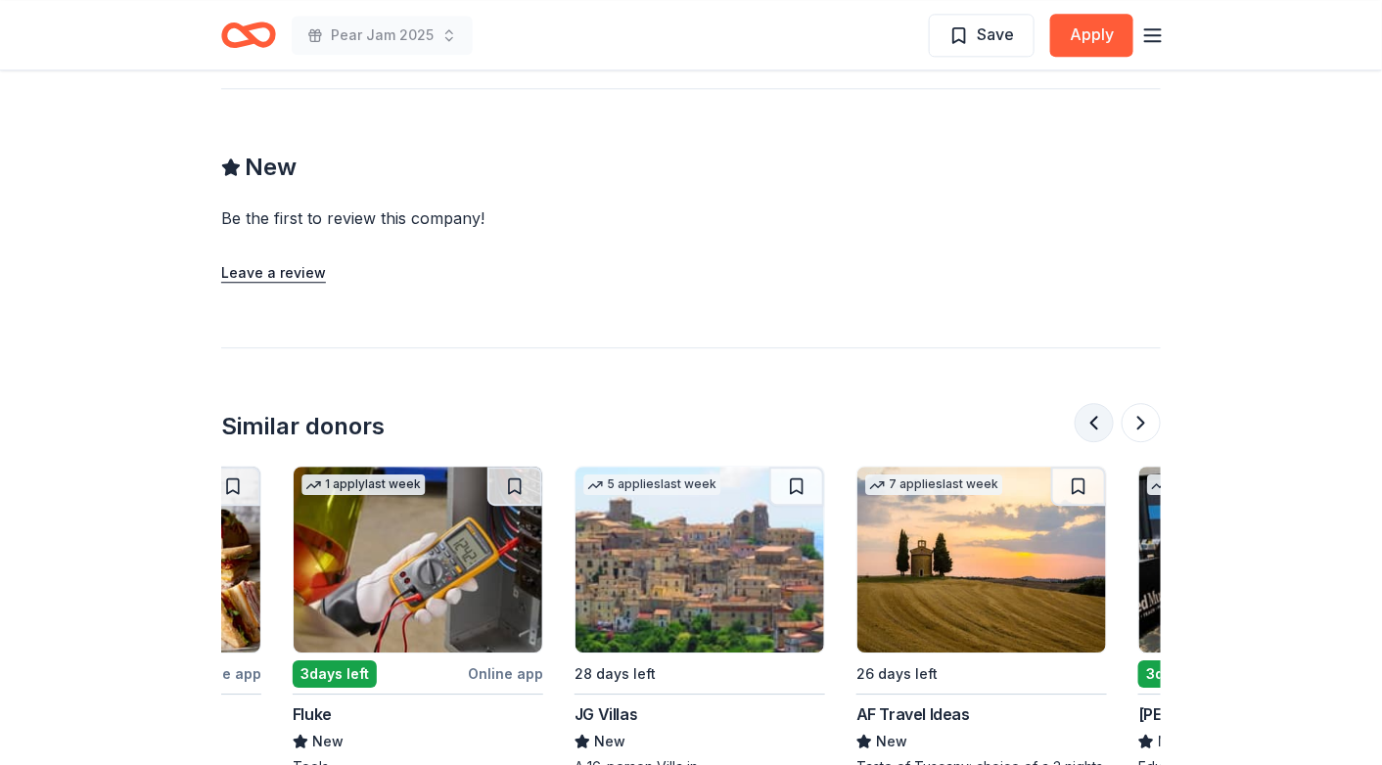
click at [1098, 412] on button at bounding box center [1093, 422] width 39 height 39
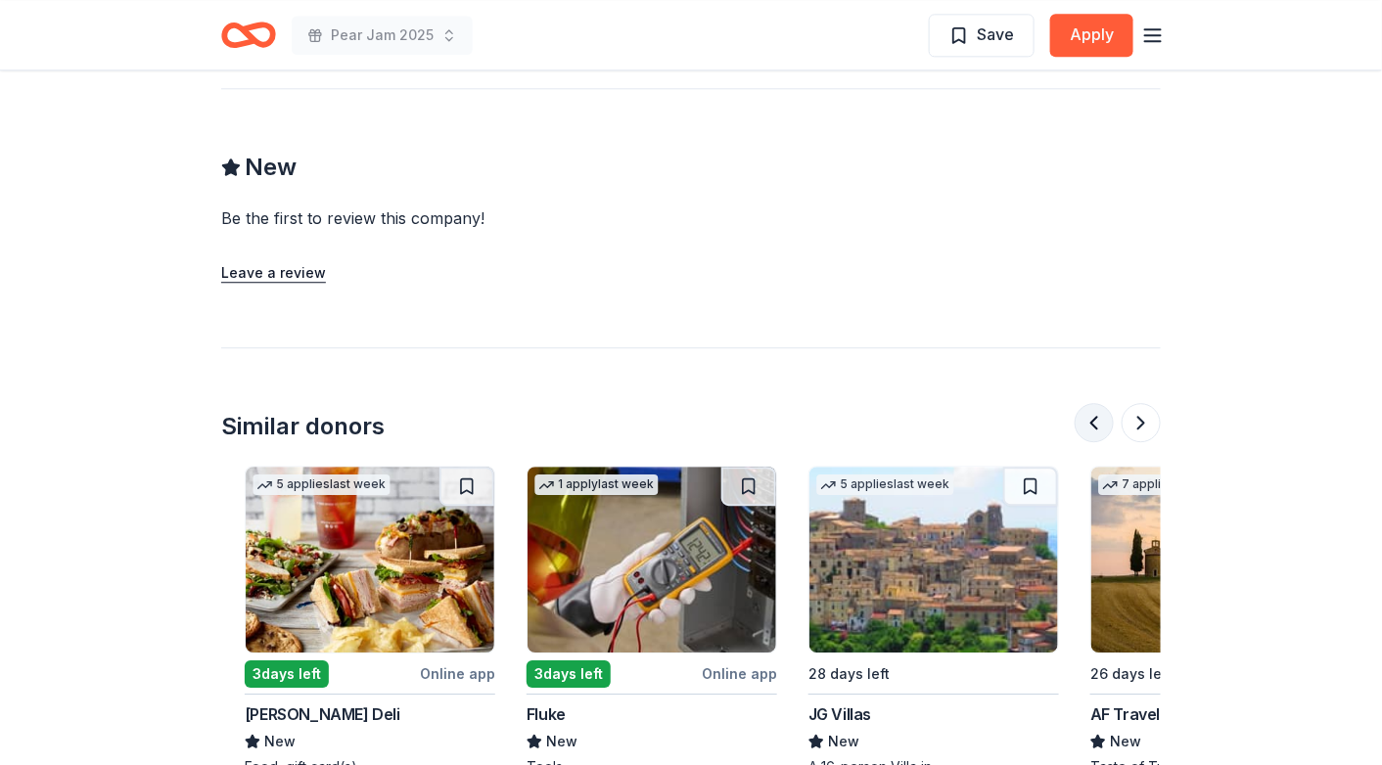
click at [1098, 412] on button at bounding box center [1093, 422] width 39 height 39
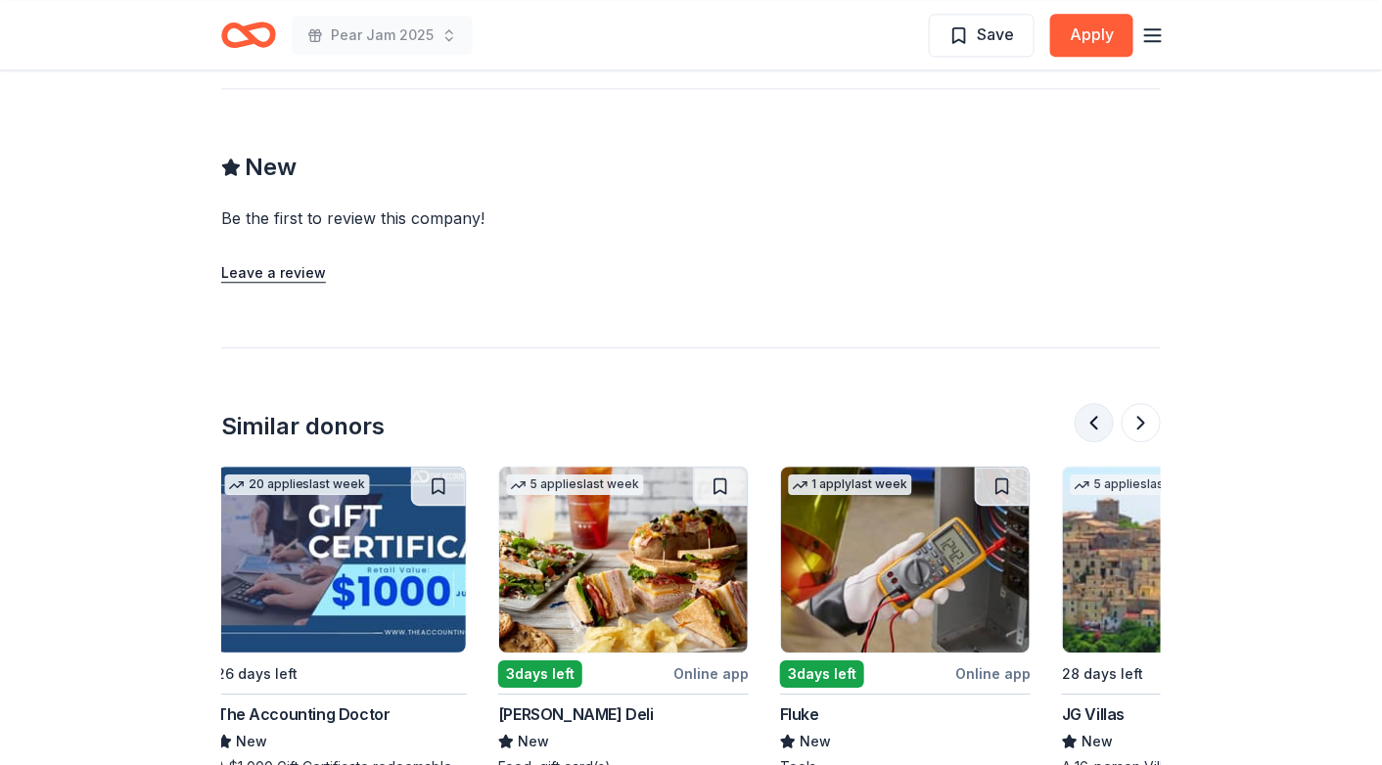
click at [1098, 412] on button at bounding box center [1093, 422] width 39 height 39
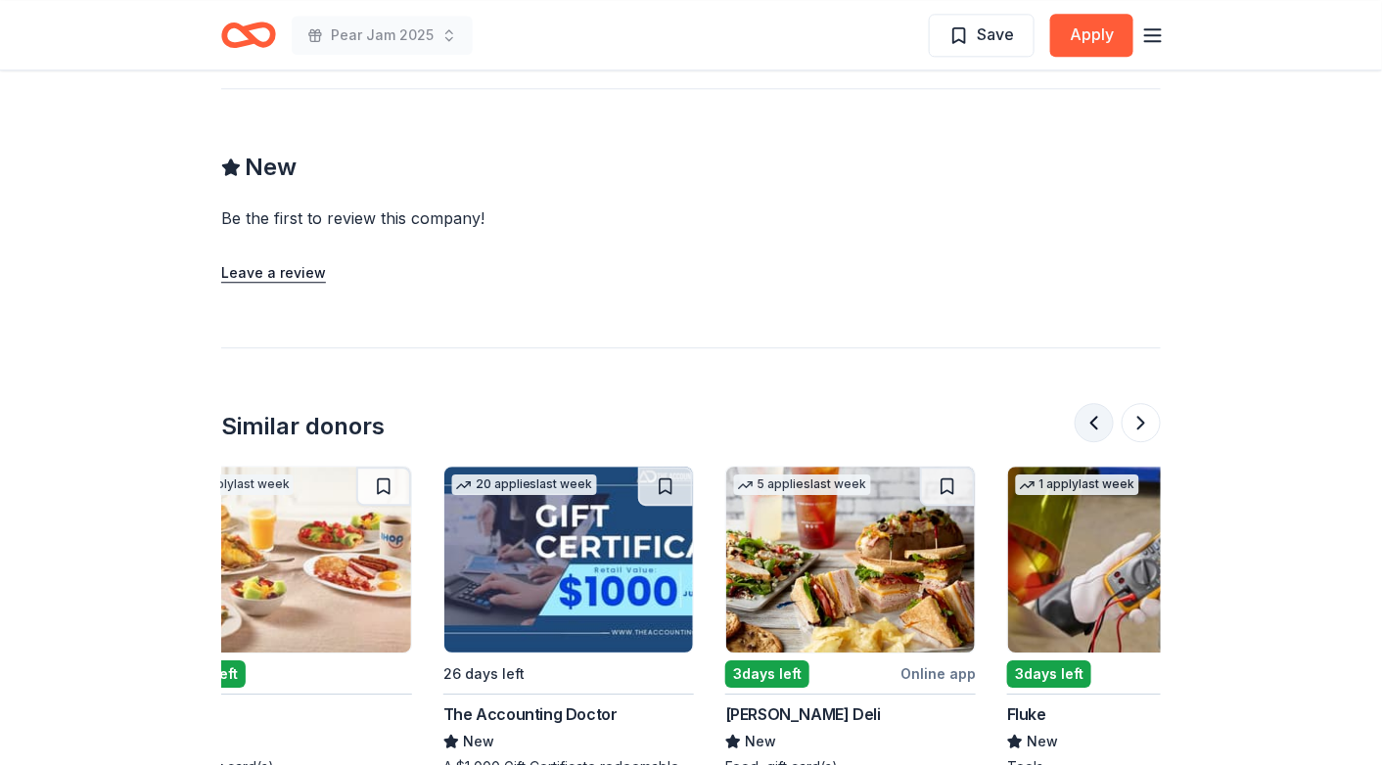
click at [1098, 412] on button at bounding box center [1093, 422] width 39 height 39
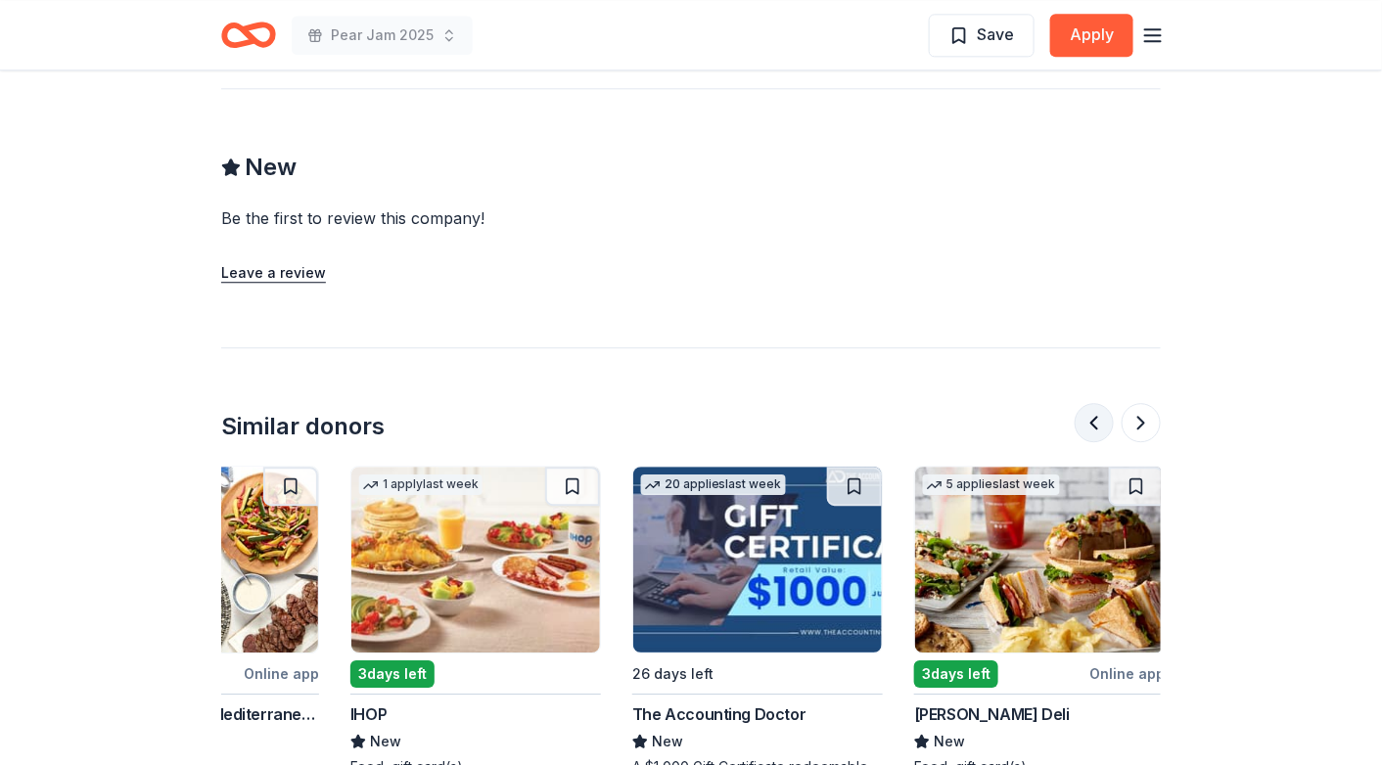
click at [1098, 412] on button at bounding box center [1093, 422] width 39 height 39
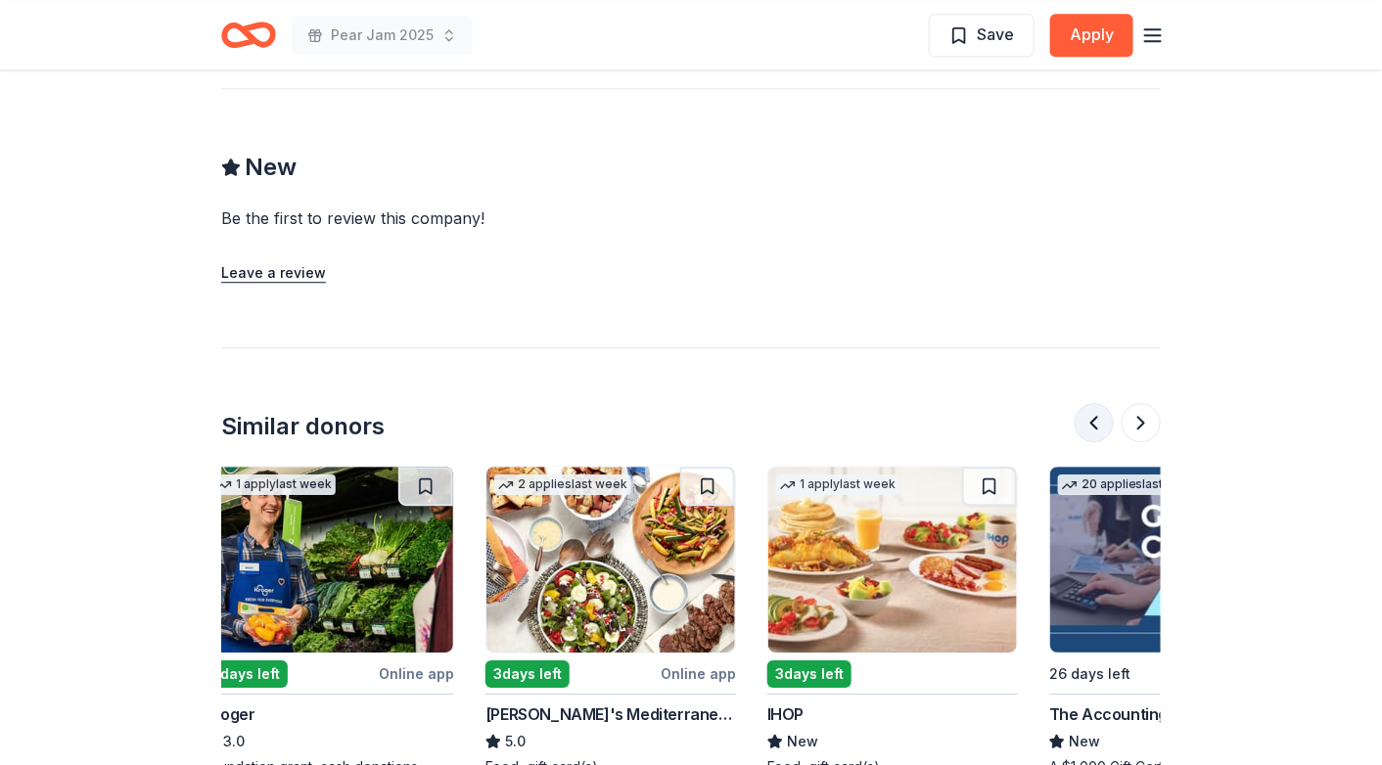
click at [1098, 412] on button at bounding box center [1093, 422] width 39 height 39
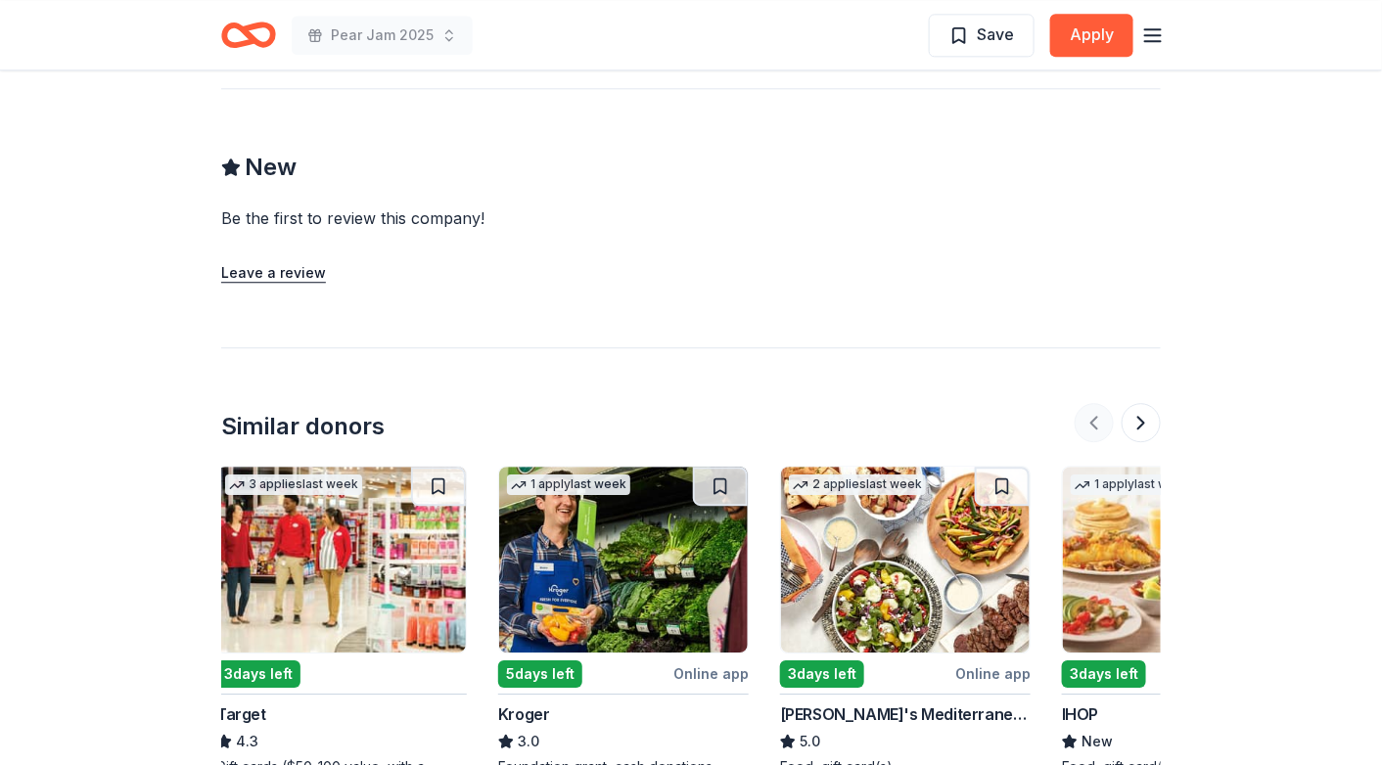
scroll to position [0, 0]
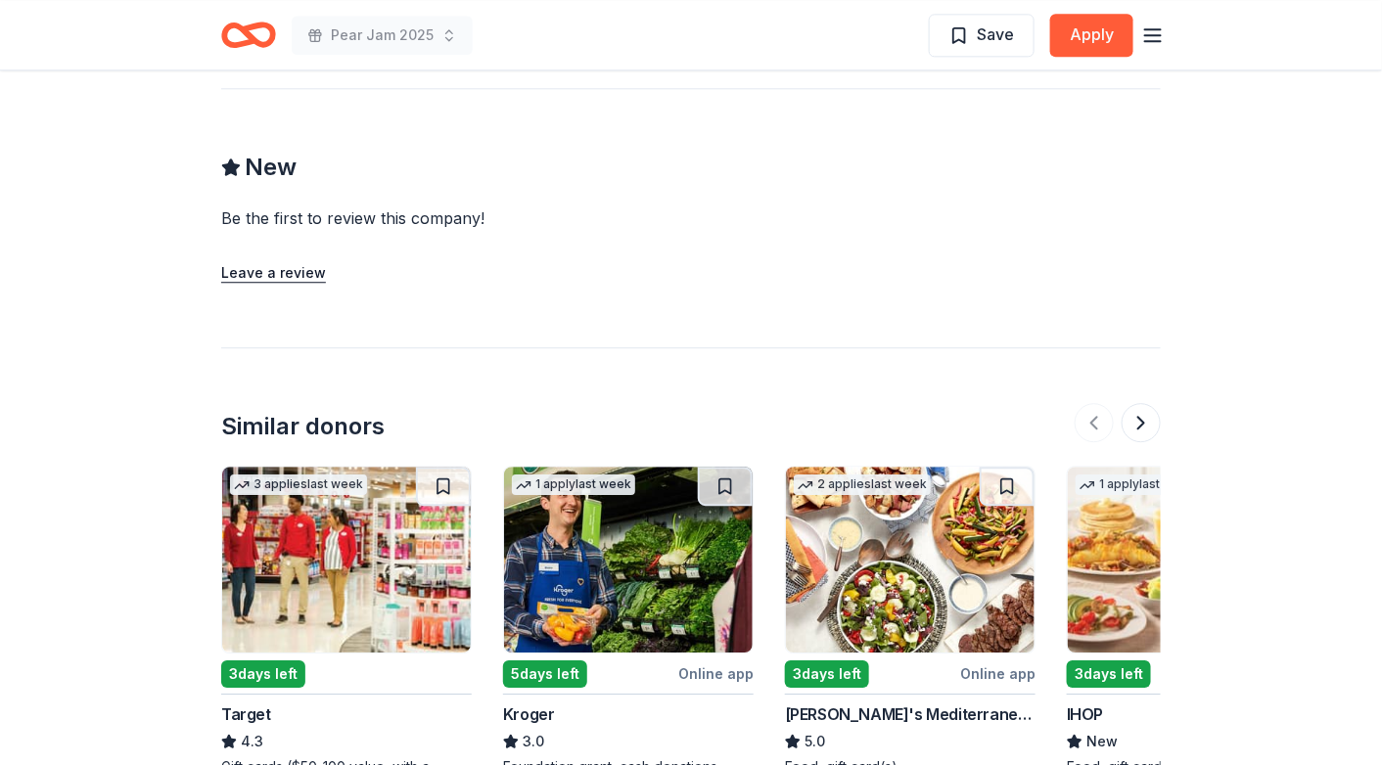
click at [1144, 33] on icon "button" at bounding box center [1152, 34] width 23 height 23
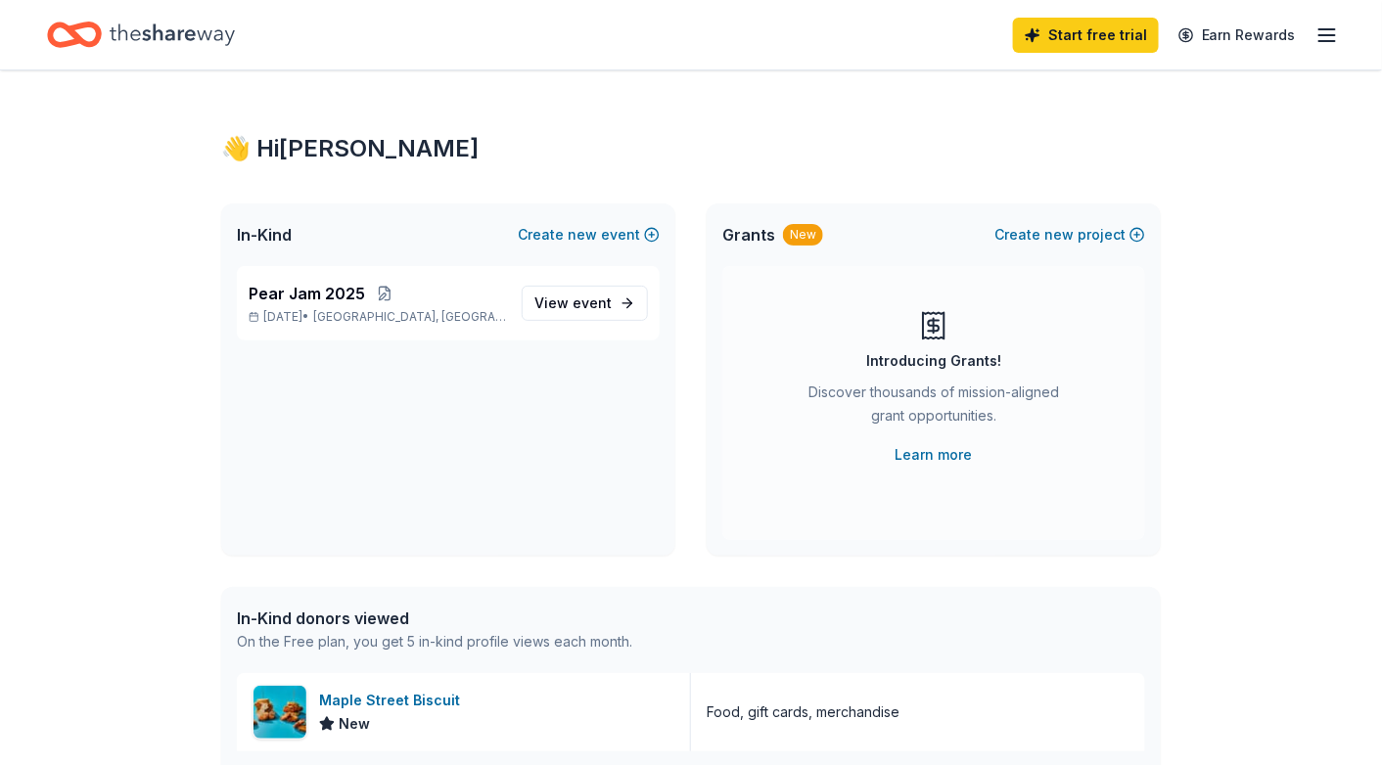
click at [1296, 579] on div "👋 Hi [PERSON_NAME] In-Kind Create new event Pear Jam [DATE], 2025 • [GEOGRAPHIC…" at bounding box center [691, 753] width 1382 height 1366
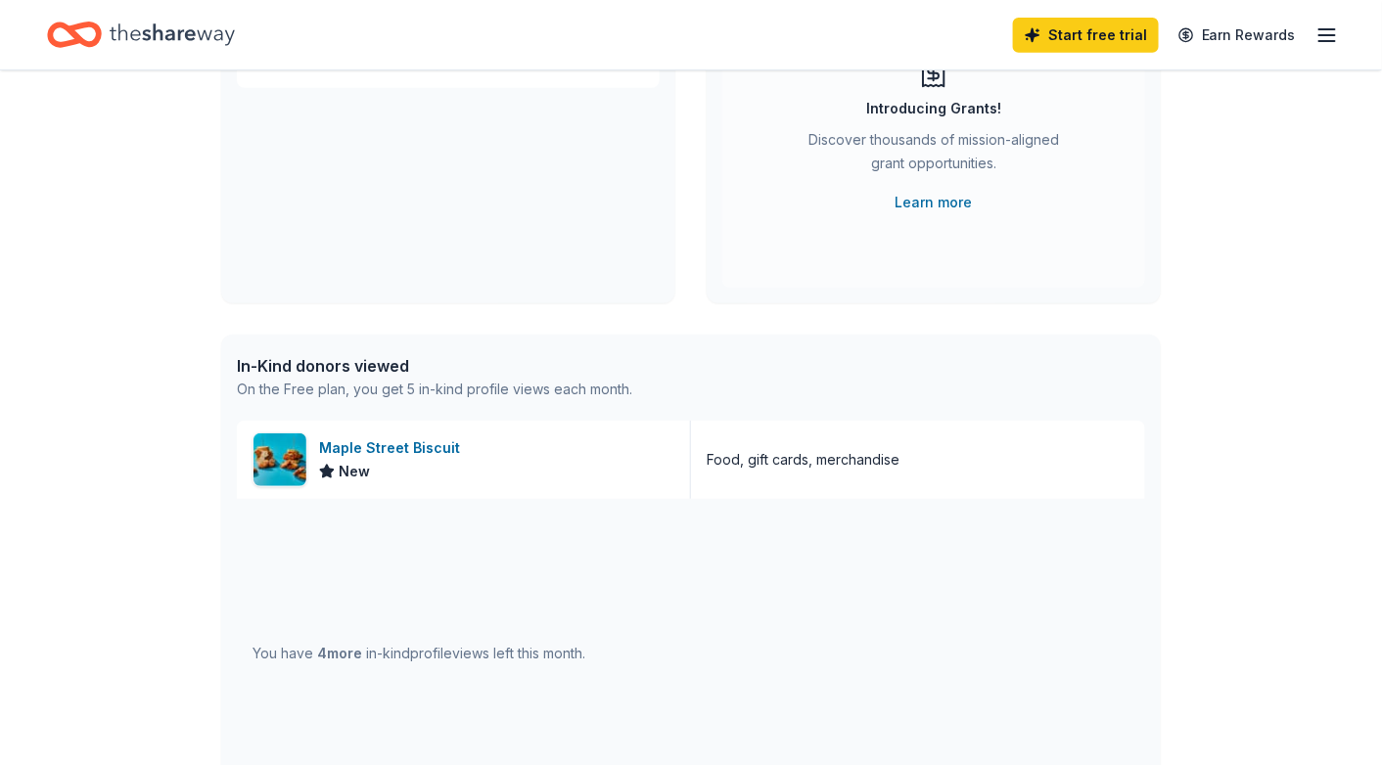
scroll to position [489, 0]
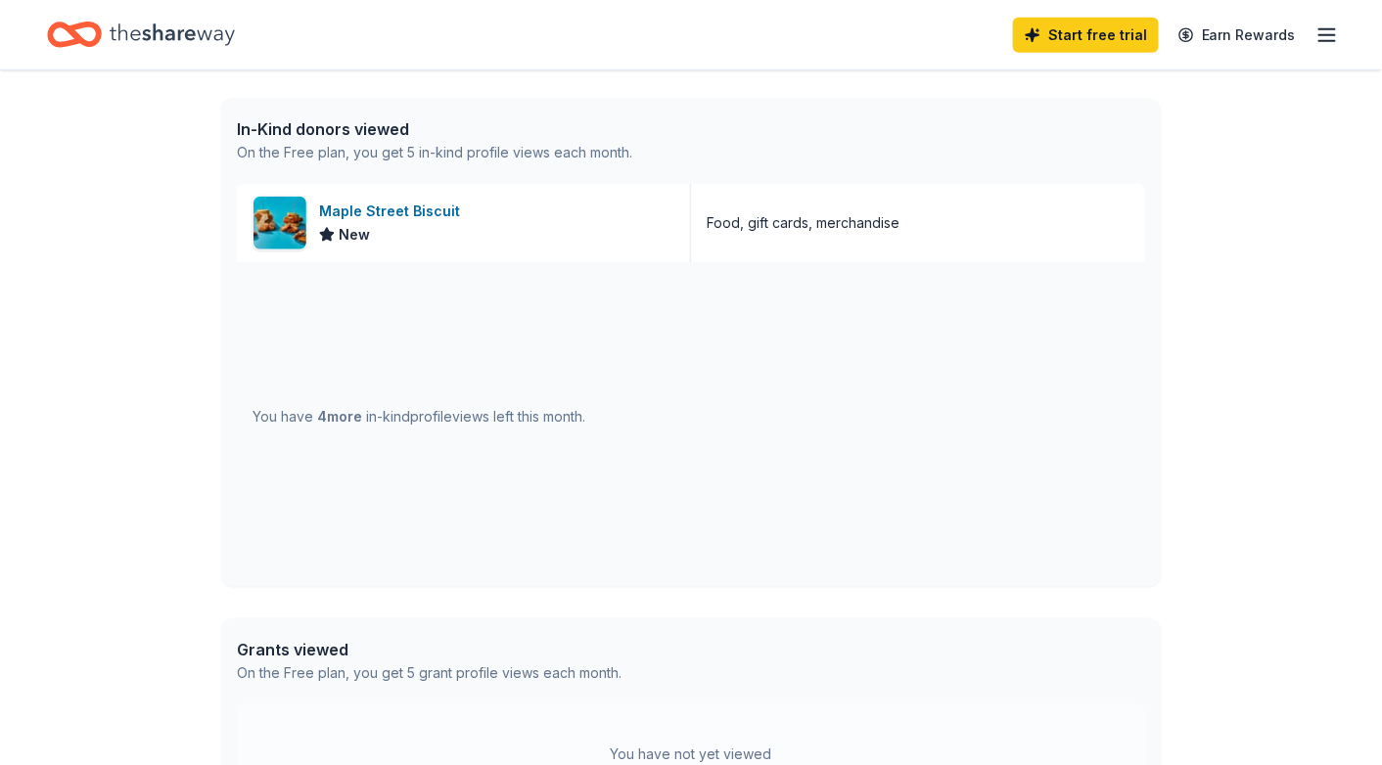
click at [362, 411] on div "You have 4 more in-kind profile views left this month." at bounding box center [418, 416] width 333 height 23
click at [68, 493] on div "👋 Hi [PERSON_NAME] In-Kind Create new event Pear Jam [DATE], 2025 • [GEOGRAPHIC…" at bounding box center [691, 264] width 1382 height 1366
click at [68, 30] on icon "Home" at bounding box center [83, 34] width 30 height 20
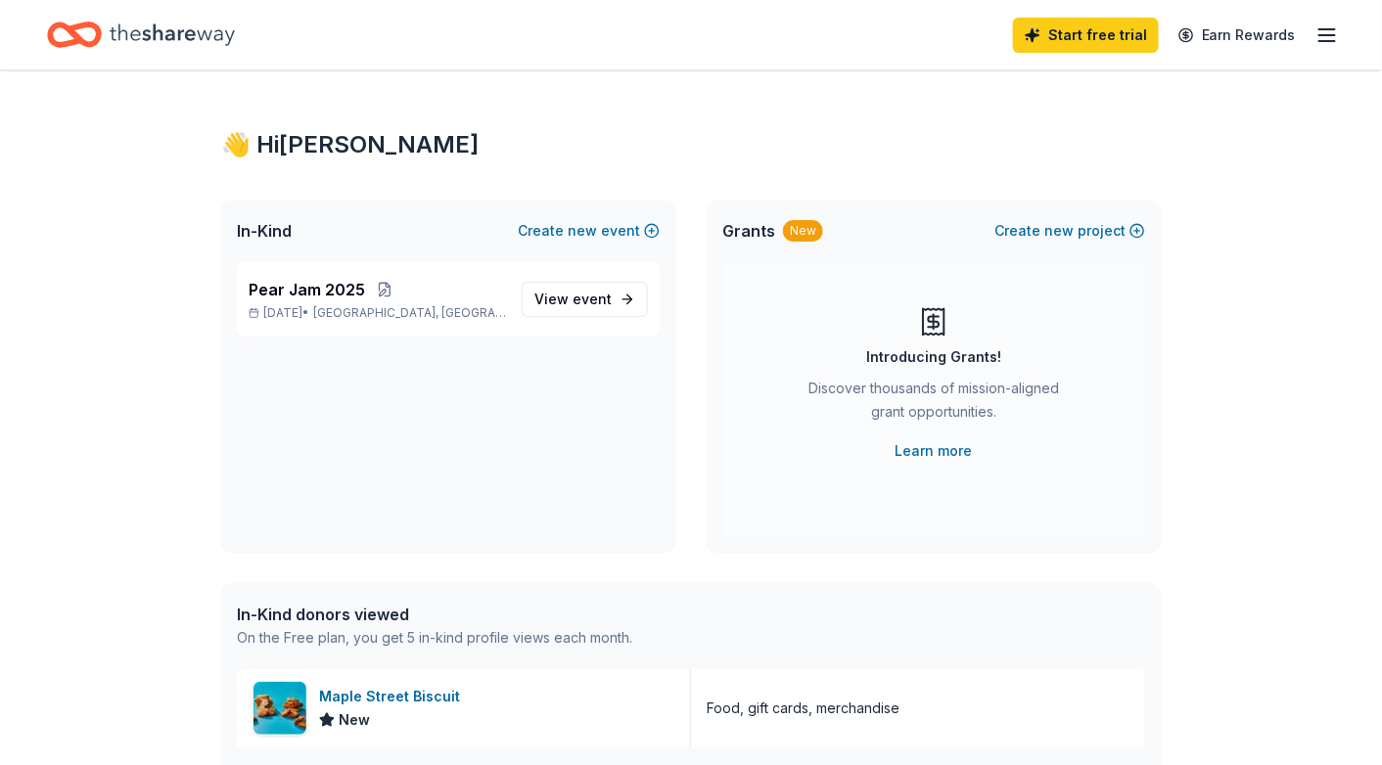
scroll to position [0, 0]
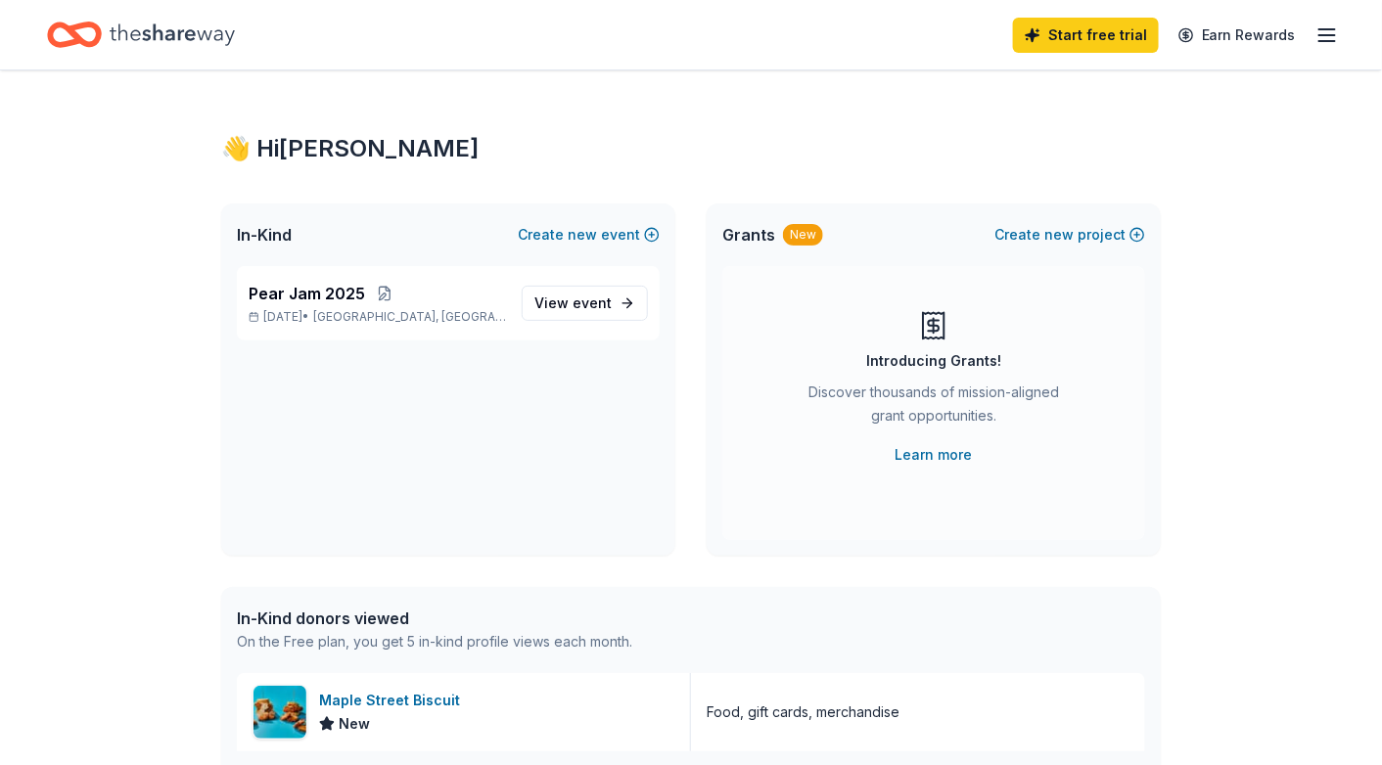
click at [122, 20] on icon "Home" at bounding box center [172, 35] width 125 height 40
click at [1293, 42] on link "Earn Rewards" at bounding box center [1236, 35] width 141 height 35
click at [1329, 41] on line "button" at bounding box center [1327, 41] width 16 height 0
click at [1319, 35] on line "button" at bounding box center [1327, 35] width 16 height 0
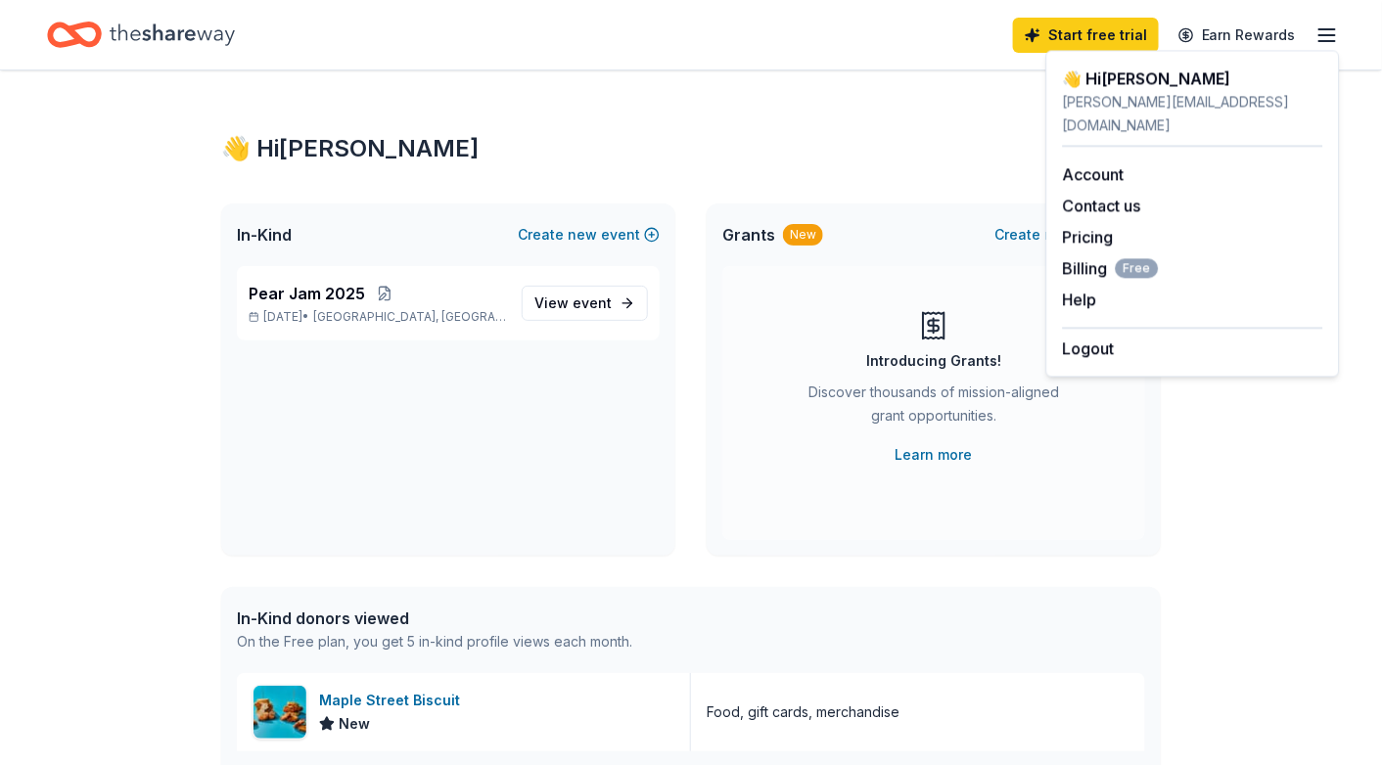
click at [740, 88] on div "👋 Hi [PERSON_NAME] In-Kind Create new event Pear Jam [DATE], 2025 • [GEOGRAPHIC…" at bounding box center [691, 753] width 1002 height 1366
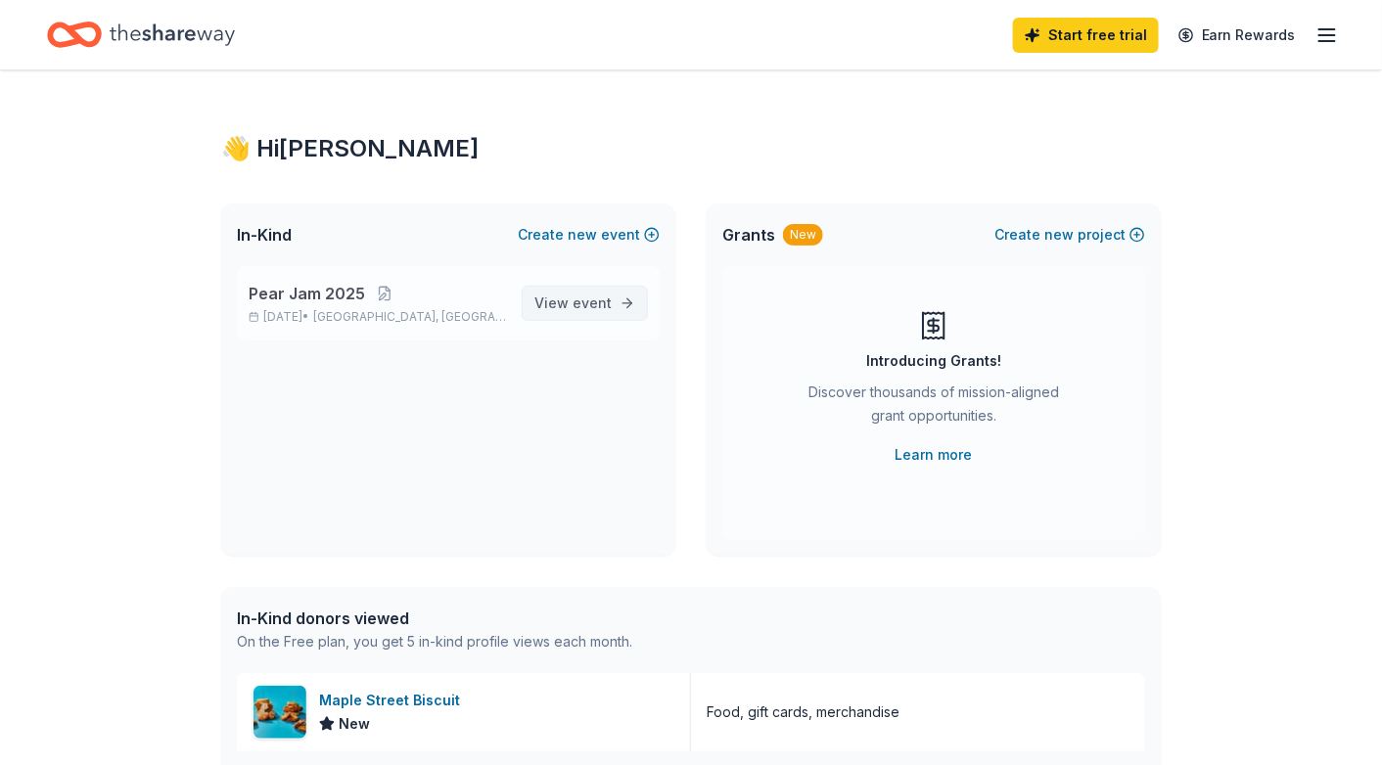
click at [613, 308] on link "View event" at bounding box center [585, 303] width 126 height 35
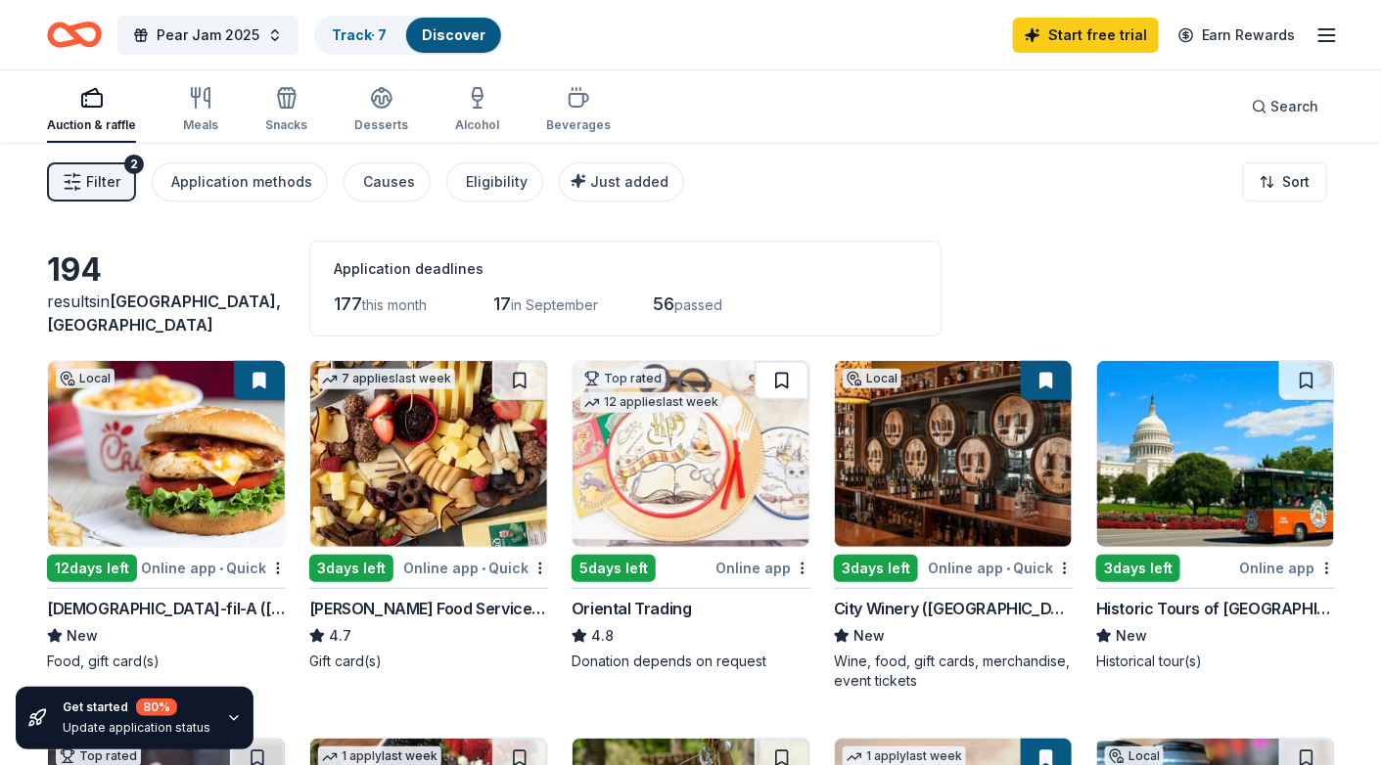
click at [788, 380] on button at bounding box center [781, 380] width 55 height 39
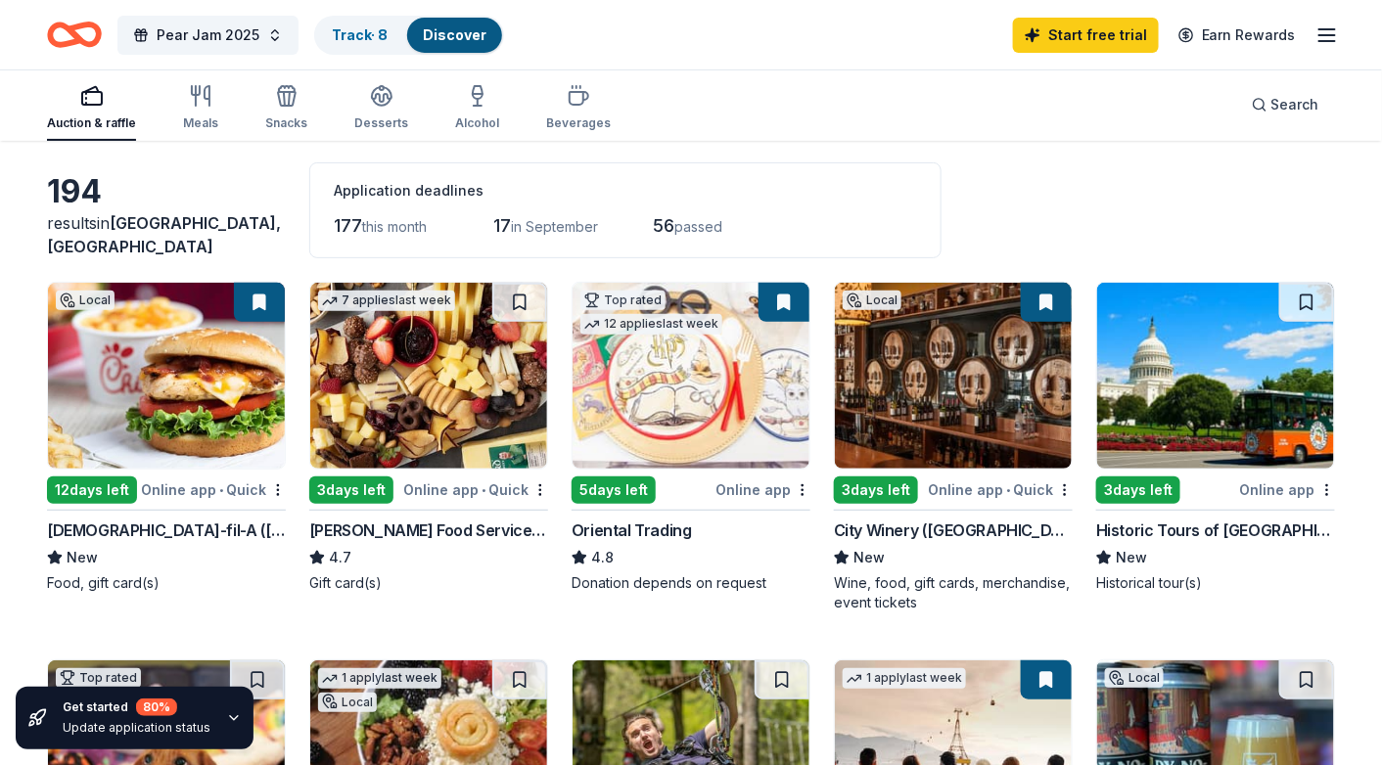
scroll to position [98, 0]
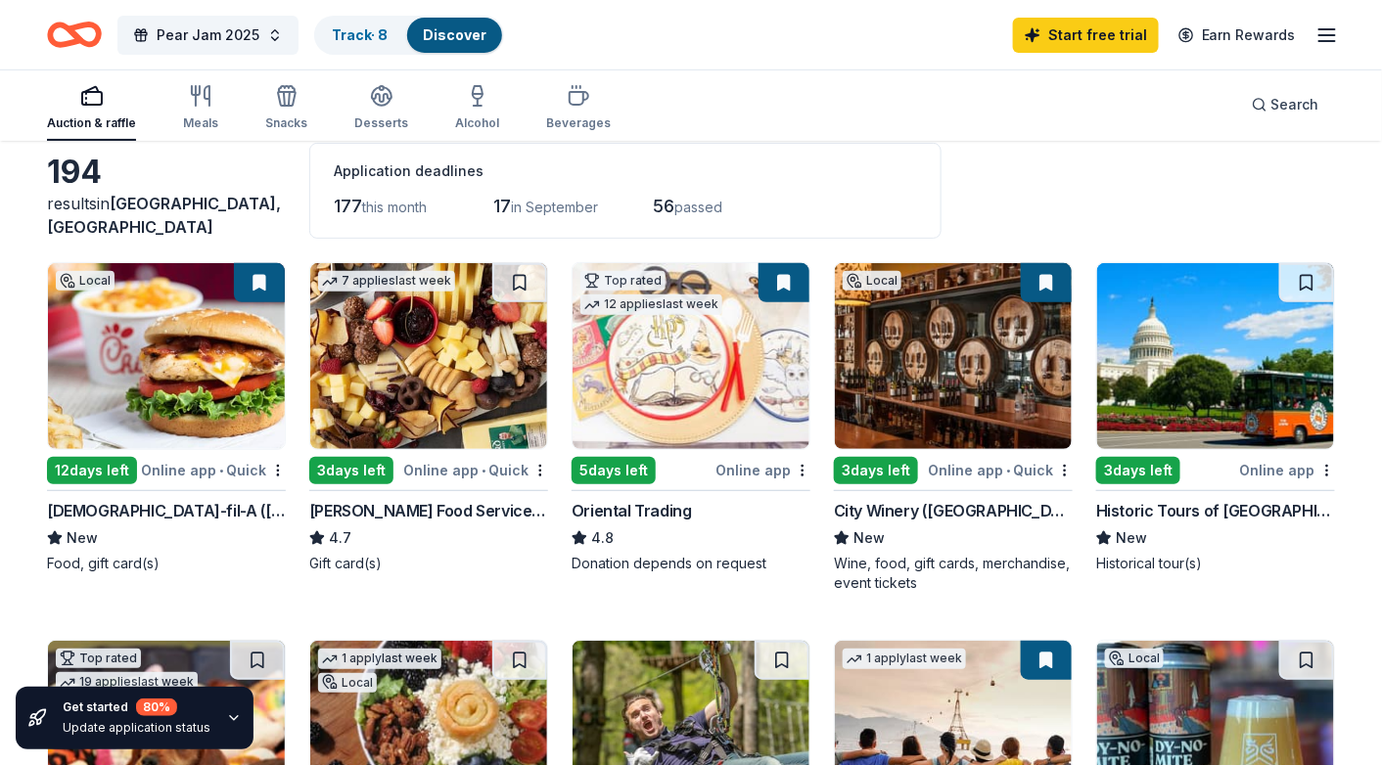
click at [1043, 284] on button at bounding box center [1046, 282] width 51 height 39
click at [258, 285] on button at bounding box center [259, 282] width 51 height 39
click at [256, 271] on button at bounding box center [259, 282] width 51 height 39
click at [256, 277] on button at bounding box center [259, 282] width 51 height 39
click at [329, 225] on div "Application deadlines 177 this month 17 in September 56 passed" at bounding box center [625, 191] width 632 height 96
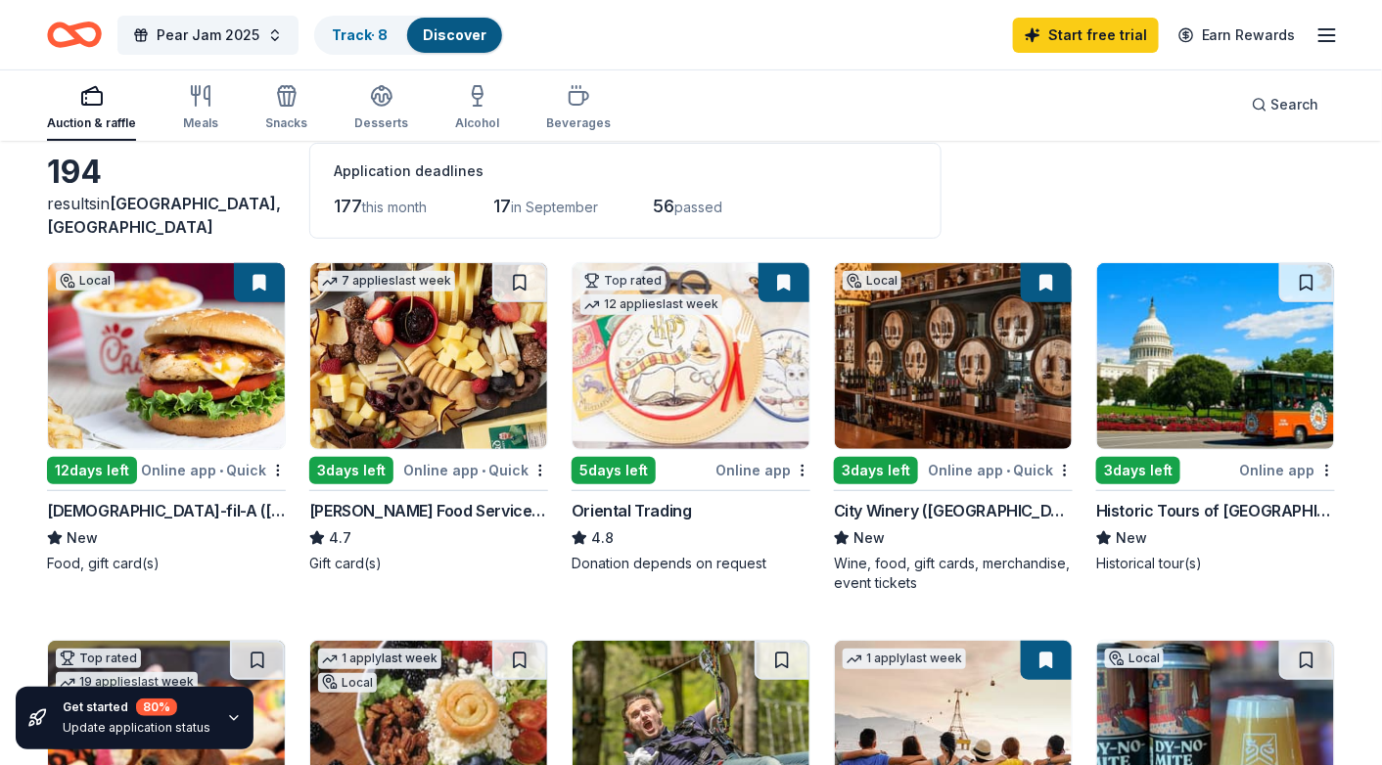
click at [286, 234] on div "results in [GEOGRAPHIC_DATA], [GEOGRAPHIC_DATA]" at bounding box center [166, 215] width 239 height 47
click at [785, 282] on button at bounding box center [783, 282] width 51 height 39
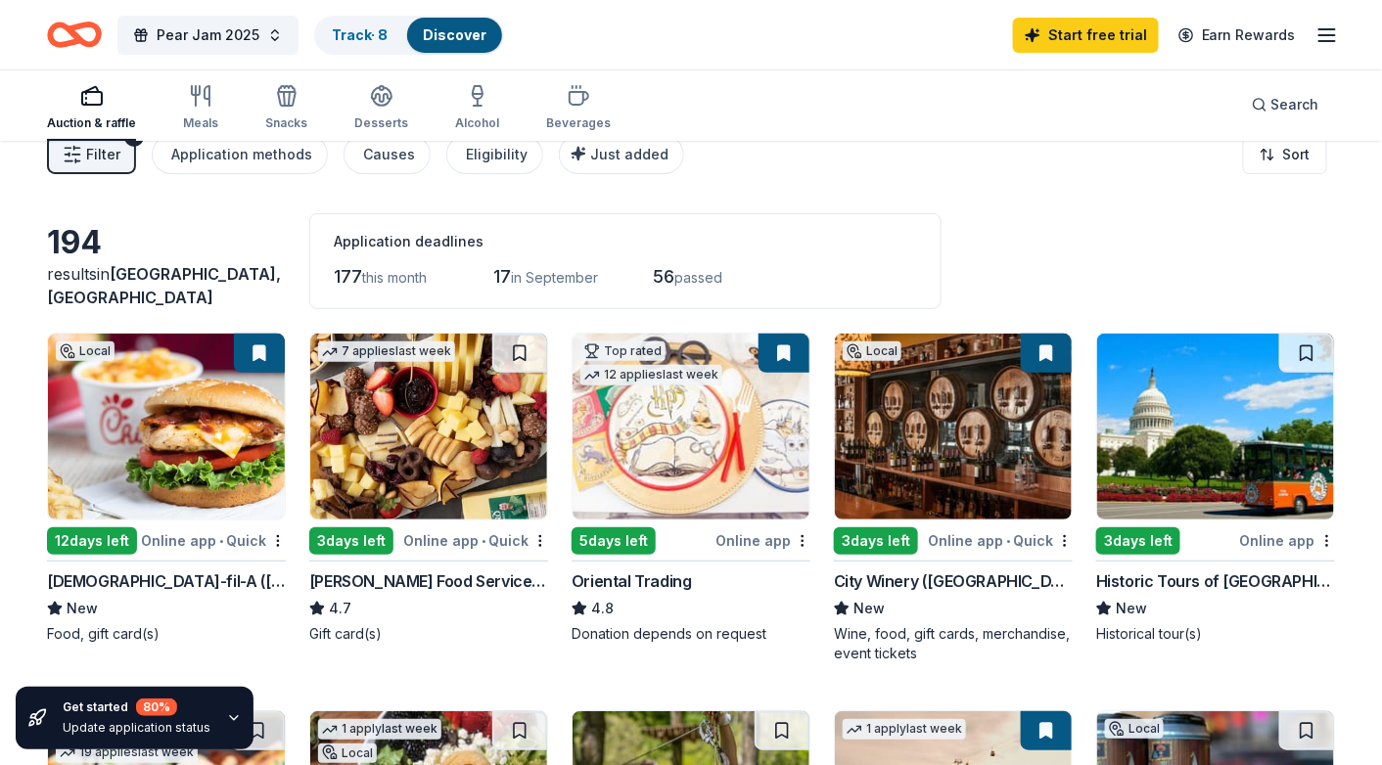
scroll to position [0, 0]
